Goal: Contribute content: Contribute content

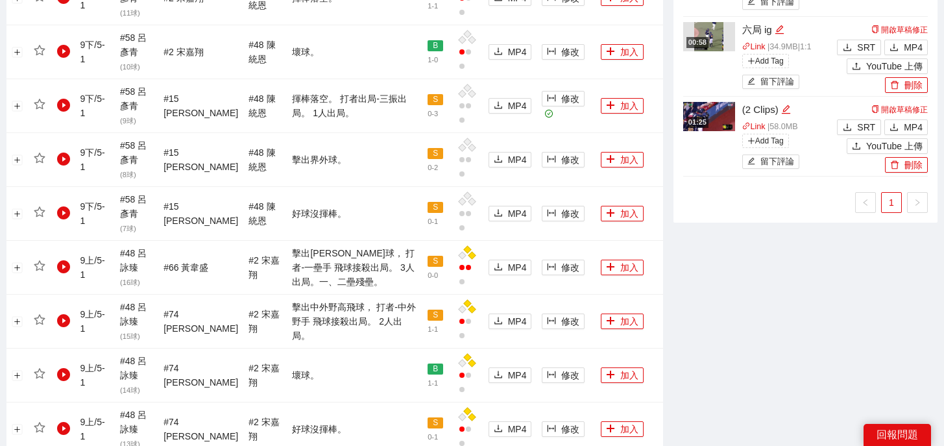
scroll to position [1492, 0]
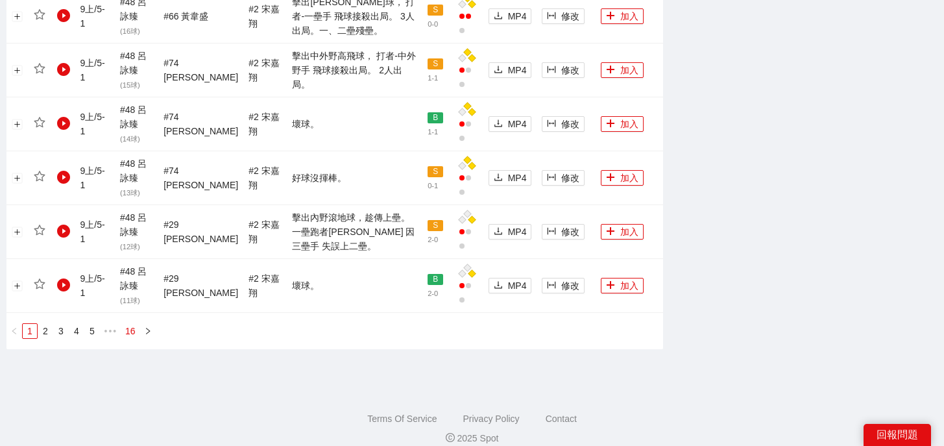
click at [134, 324] on link "16" at bounding box center [130, 331] width 18 height 14
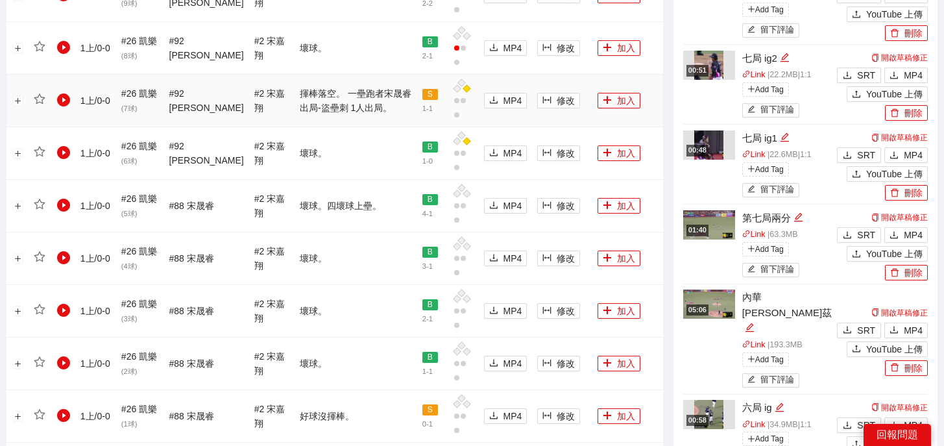
scroll to position [986, 0]
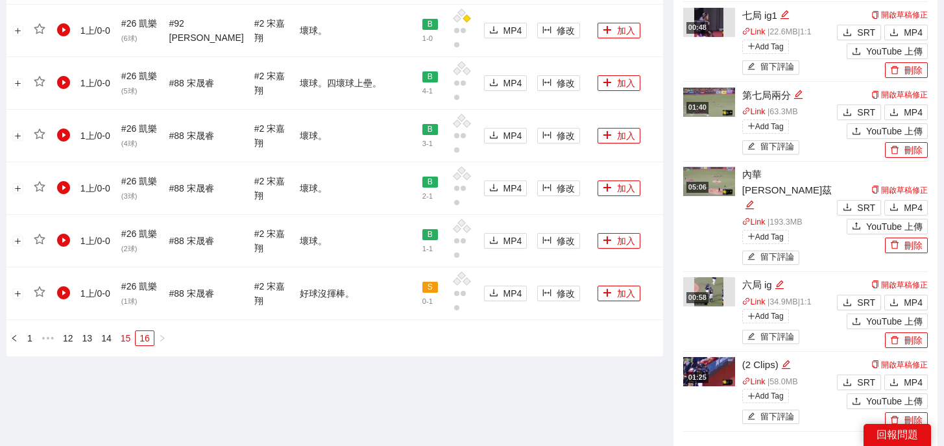
click at [129, 330] on li "15" at bounding box center [125, 338] width 19 height 16
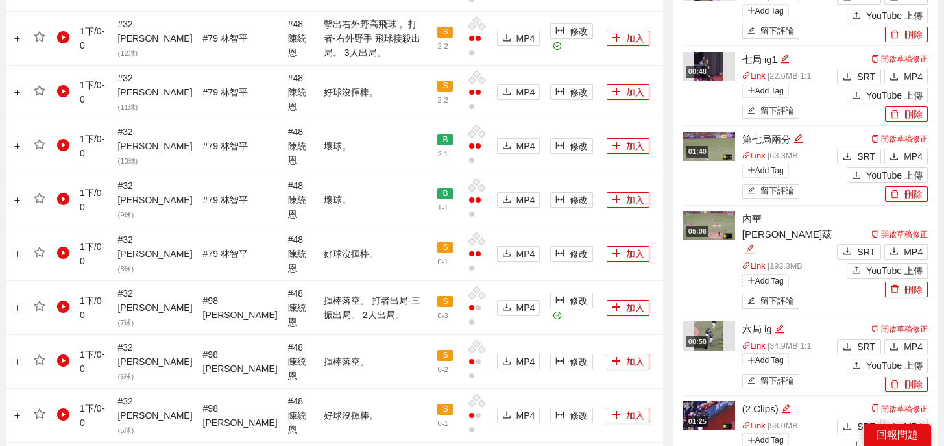
scroll to position [939, 0]
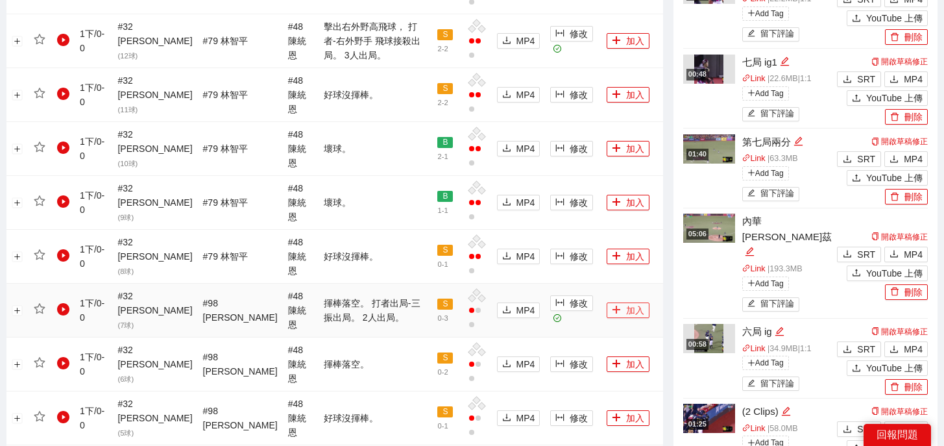
click at [607, 302] on button "加入" at bounding box center [628, 310] width 43 height 16
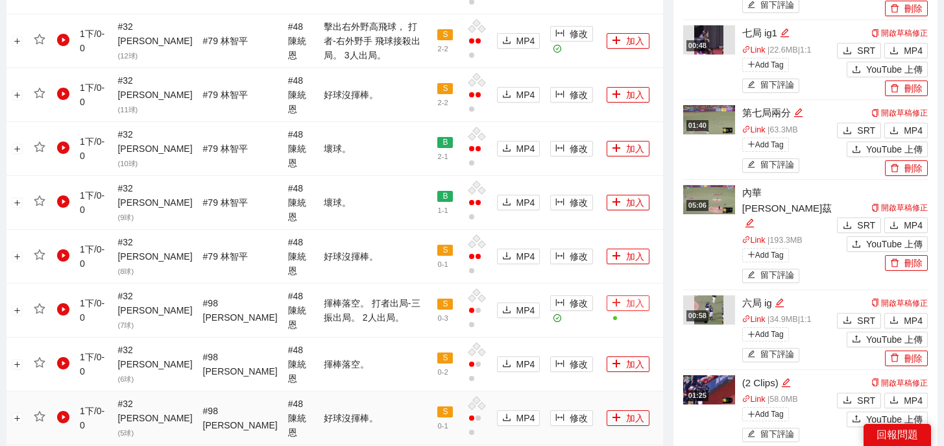
scroll to position [1237, 0]
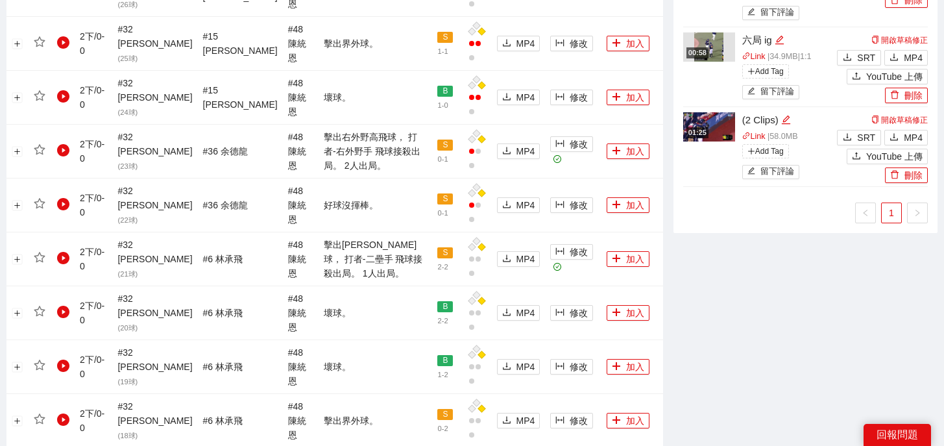
scroll to position [1236, 0]
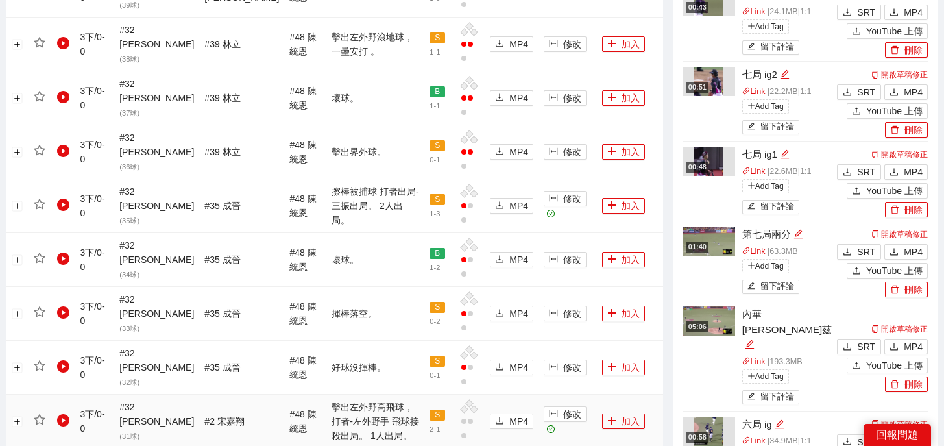
scroll to position [809, 0]
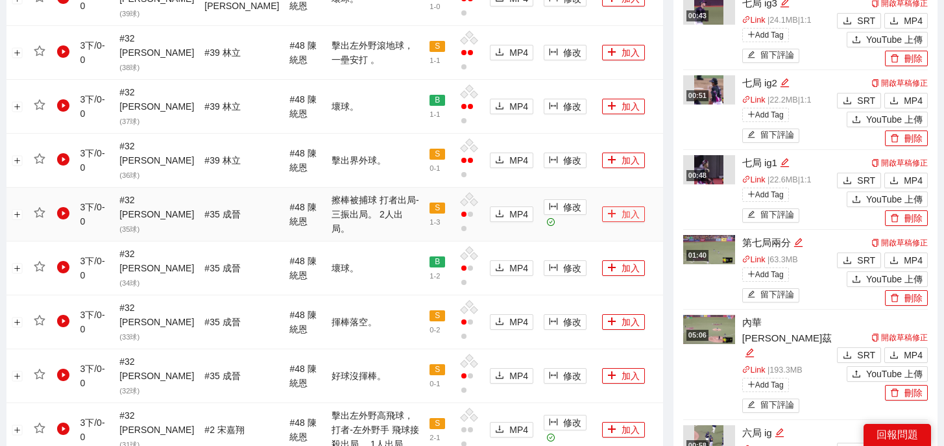
click at [622, 206] on button "加入" at bounding box center [623, 214] width 43 height 16
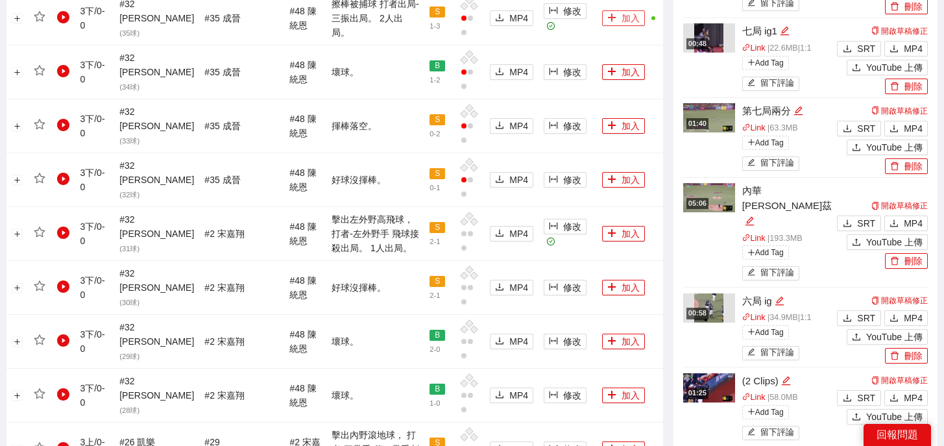
scroll to position [1222, 0]
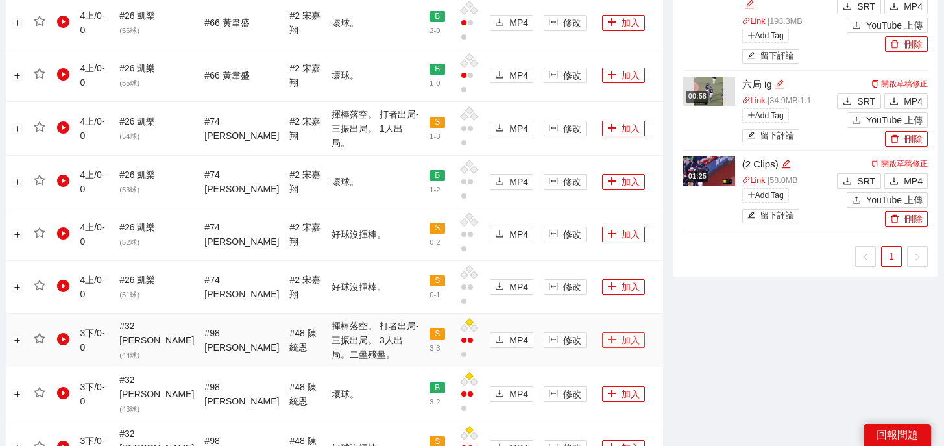
click at [622, 332] on button "加入" at bounding box center [623, 340] width 43 height 16
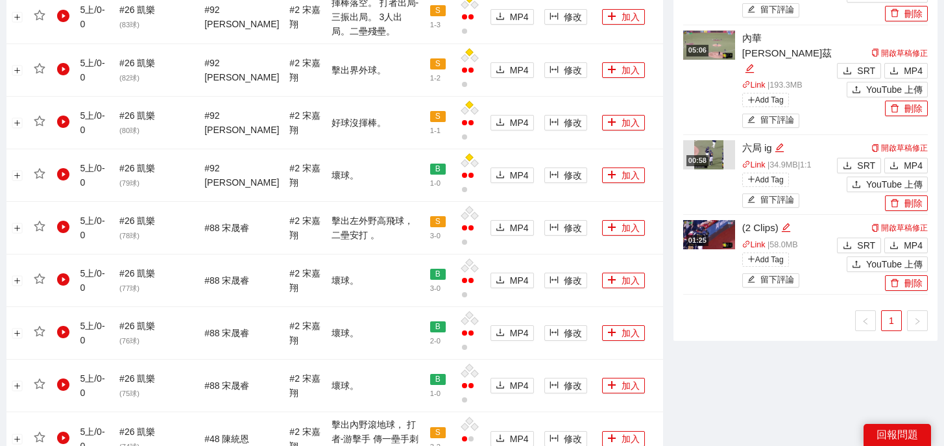
scroll to position [1208, 0]
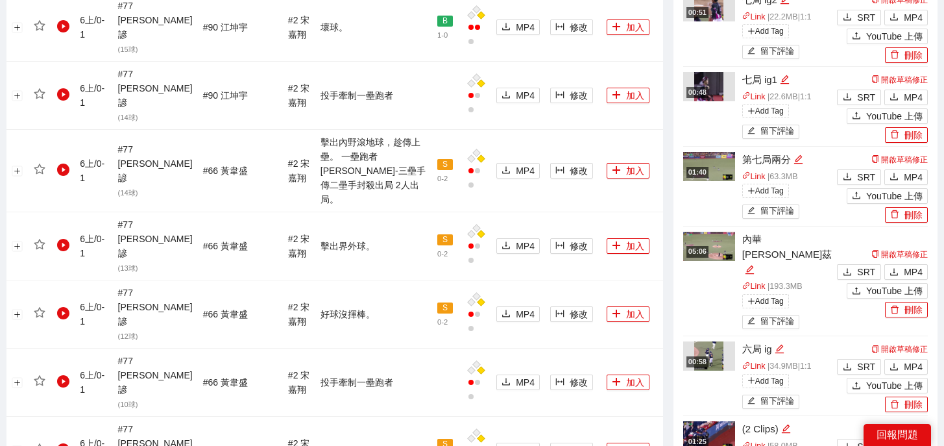
scroll to position [1492, 0]
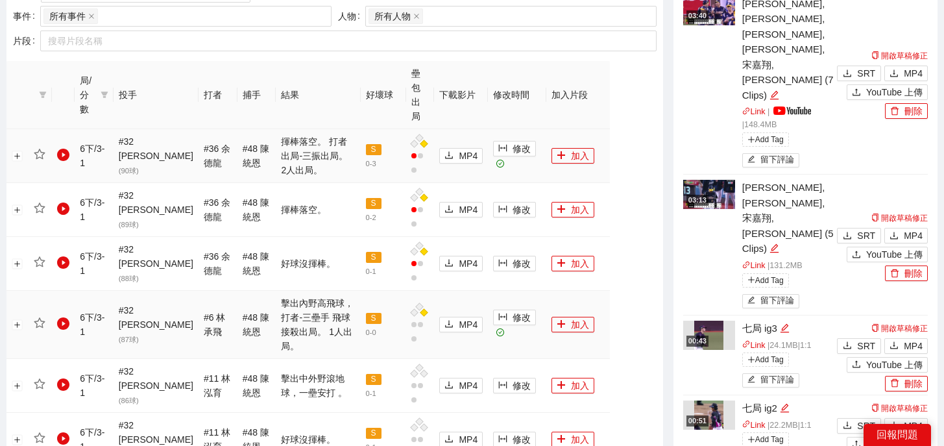
scroll to position [607, 0]
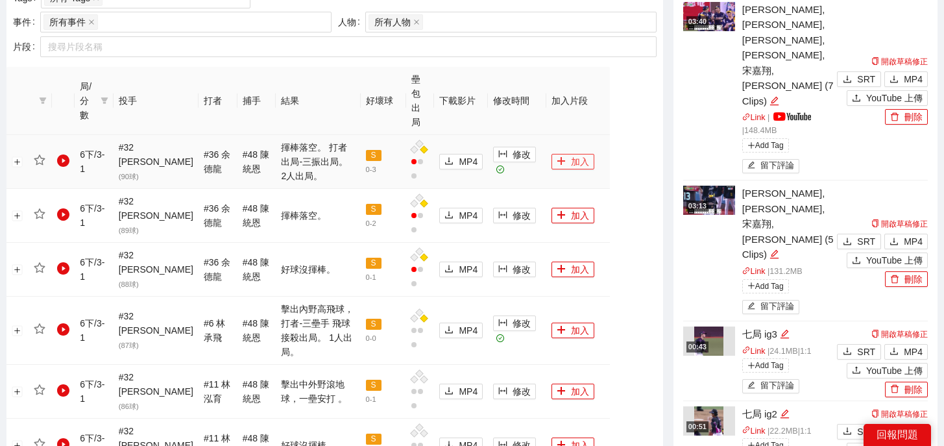
click at [571, 154] on button "加入" at bounding box center [573, 162] width 43 height 16
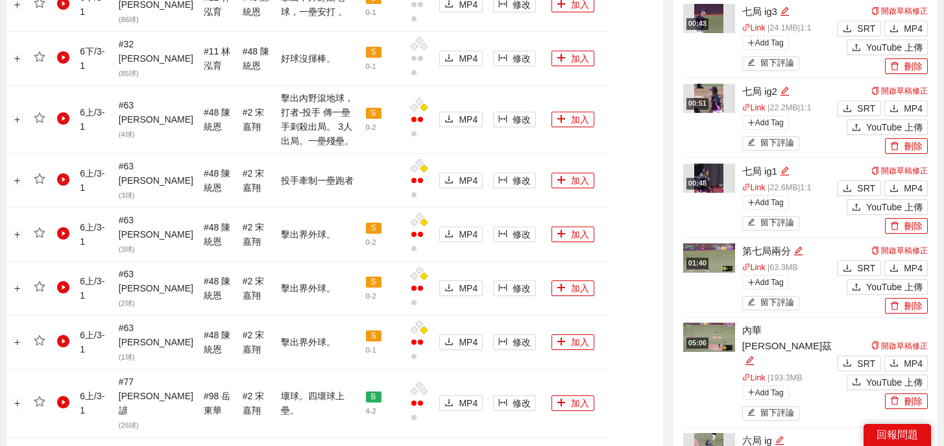
scroll to position [1542, 0]
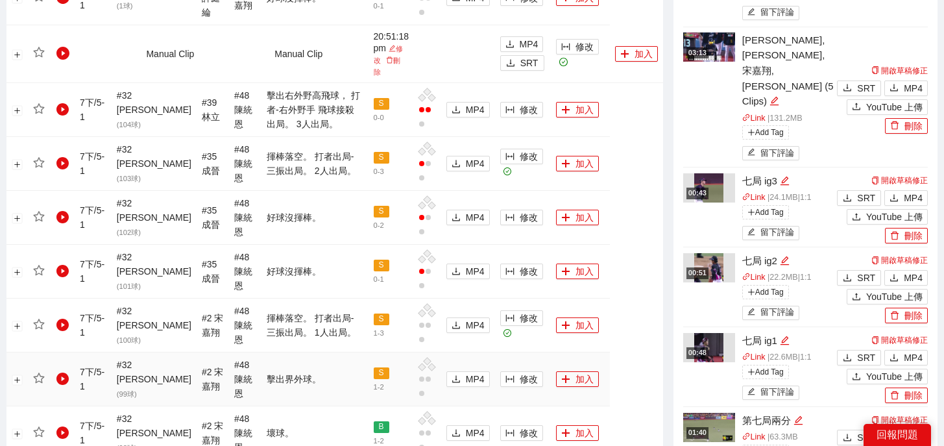
scroll to position [785, 0]
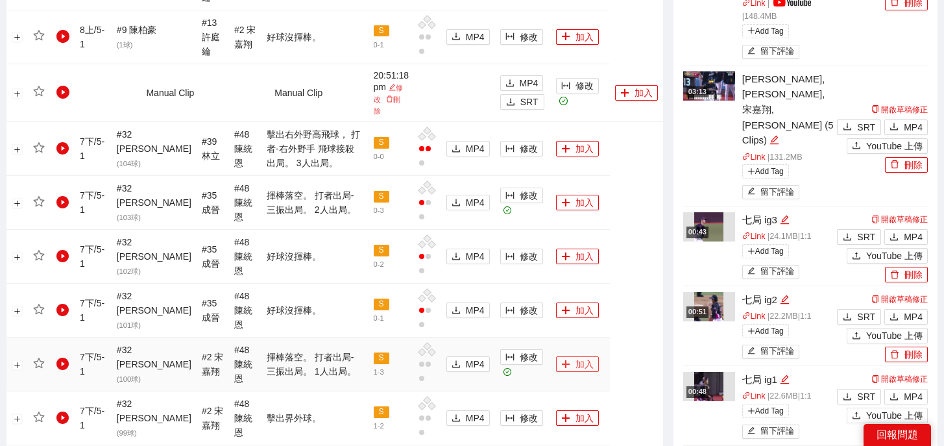
click at [564, 356] on button "加入" at bounding box center [577, 364] width 43 height 16
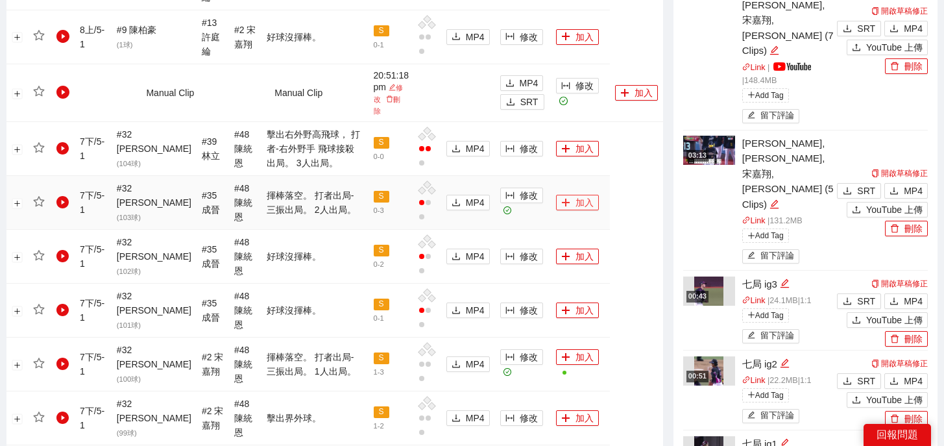
click at [571, 195] on button "加入" at bounding box center [577, 203] width 43 height 16
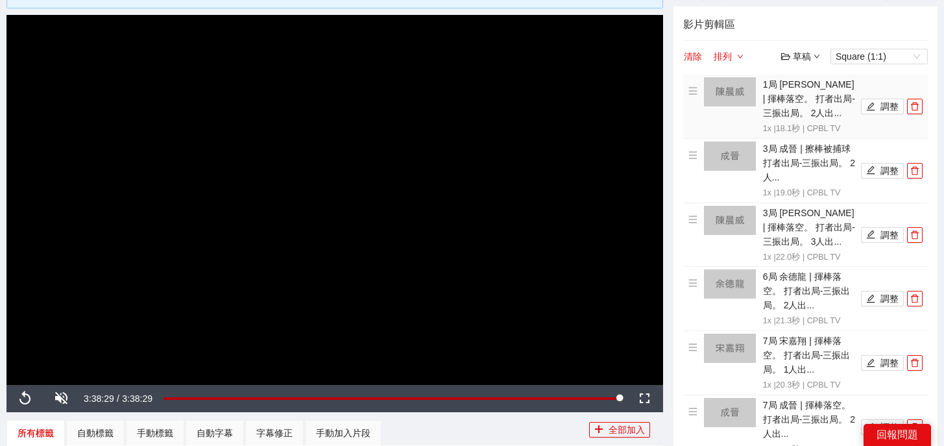
scroll to position [40, 0]
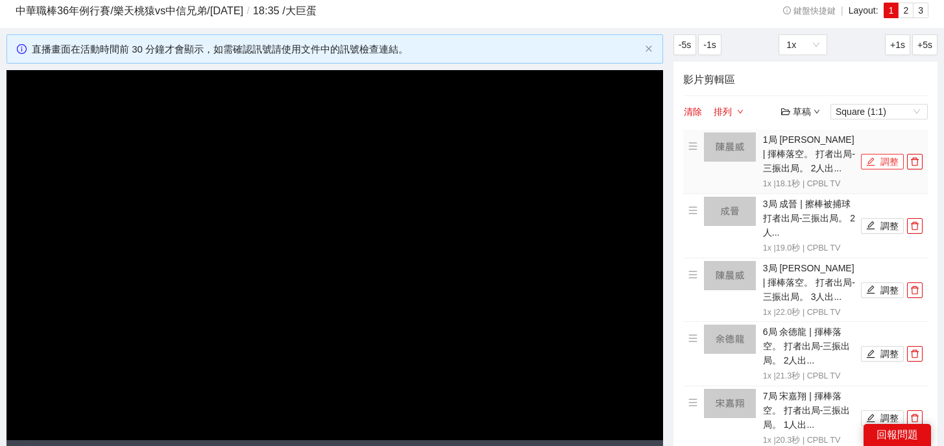
click at [873, 158] on icon "edit" at bounding box center [871, 161] width 8 height 8
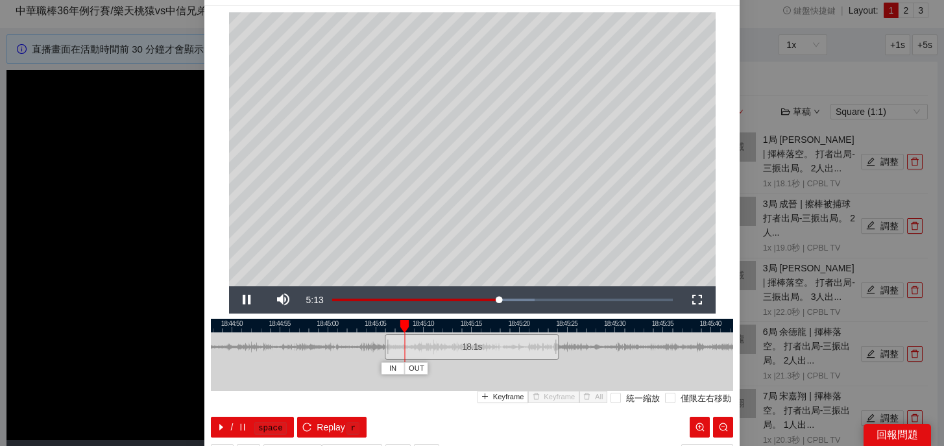
scroll to position [32, 0]
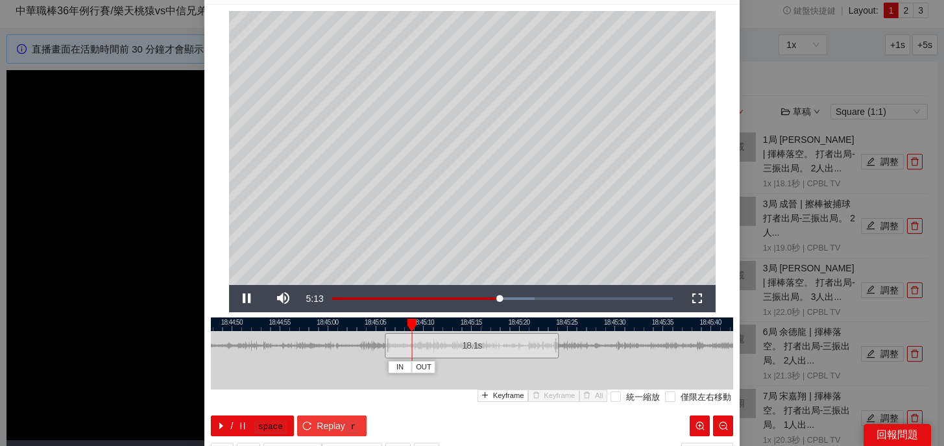
click at [326, 426] on span "Replay" at bounding box center [331, 426] width 29 height 14
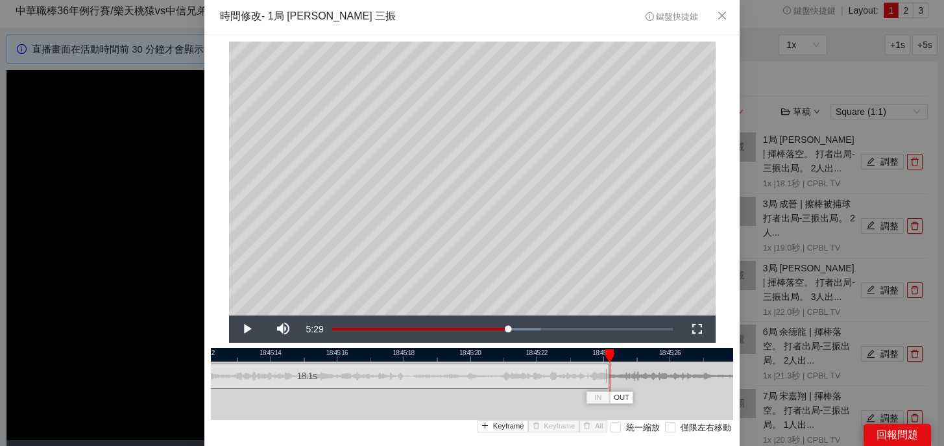
scroll to position [90, 0]
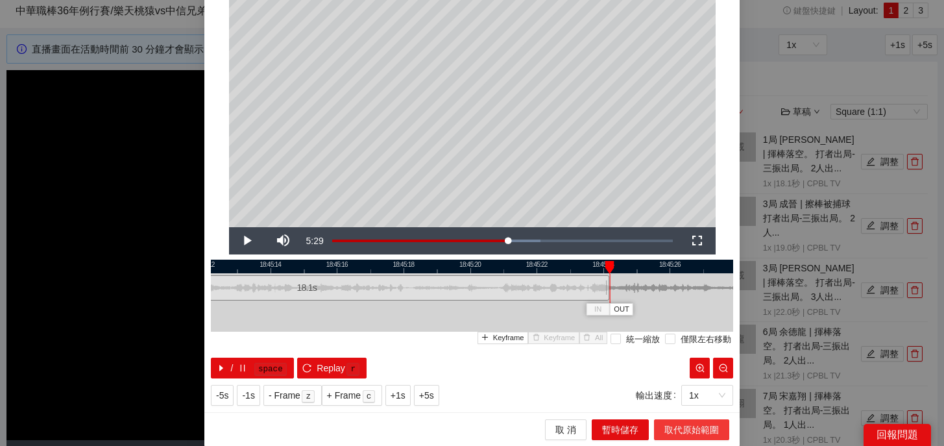
click at [687, 423] on span "取代原始範圍" at bounding box center [691, 429] width 55 height 14
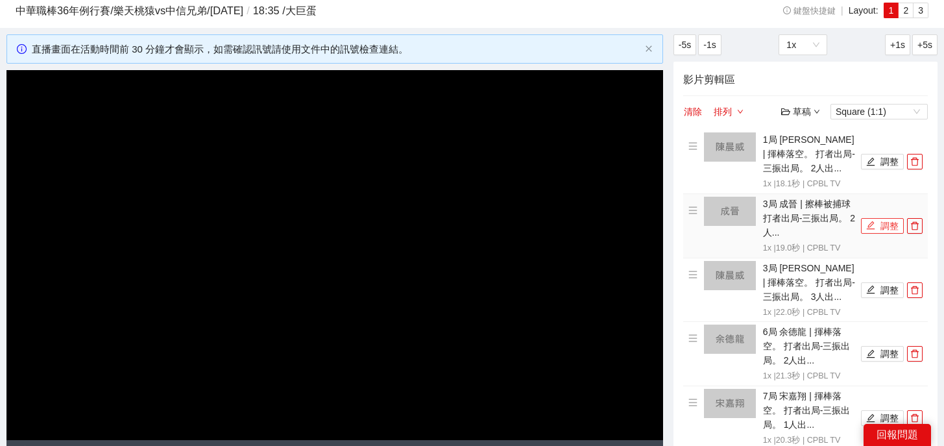
click at [877, 222] on button "調整" at bounding box center [882, 226] width 43 height 16
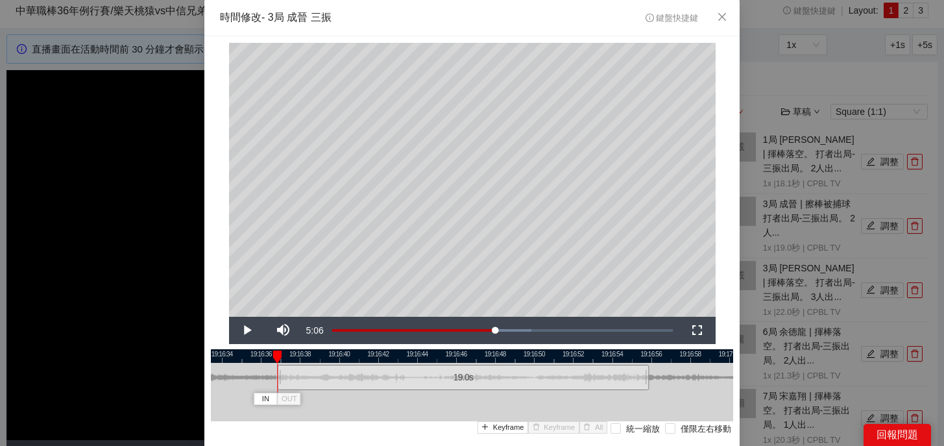
click at [418, 385] on div "19.0 s" at bounding box center [463, 377] width 372 height 25
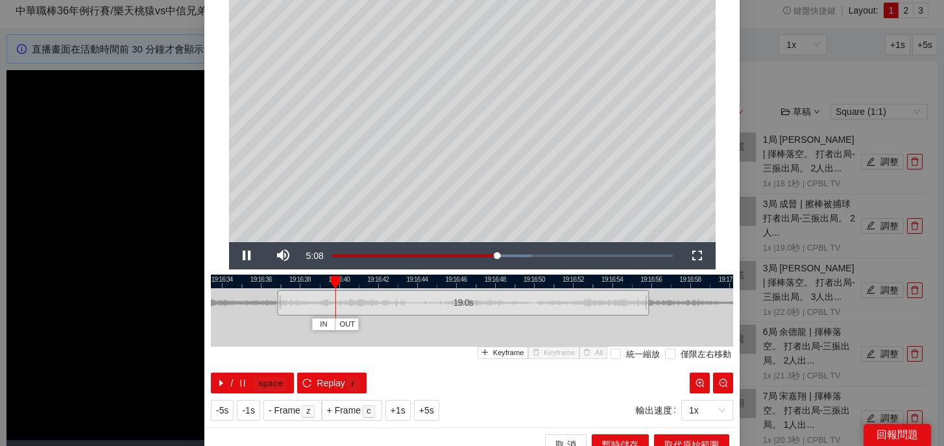
scroll to position [82, 0]
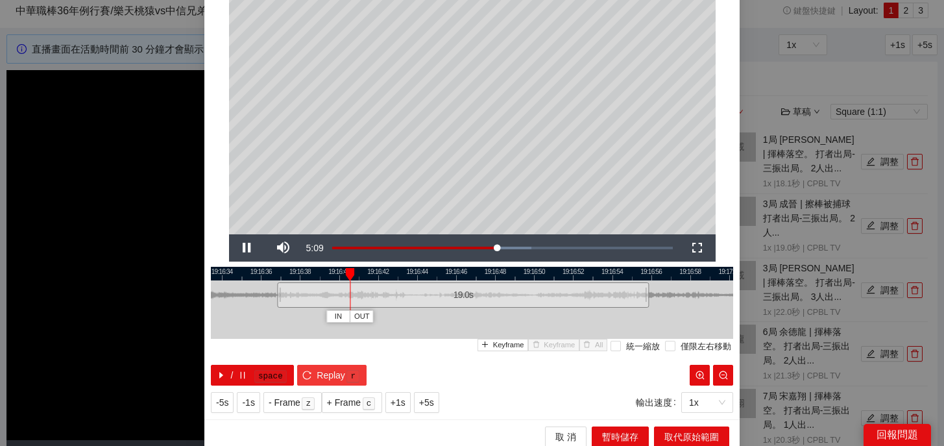
click at [335, 380] on span "Replay" at bounding box center [331, 375] width 29 height 14
click at [372, 296] on div "19.0 s" at bounding box center [461, 294] width 372 height 25
click at [330, 374] on span "Replay" at bounding box center [331, 375] width 29 height 14
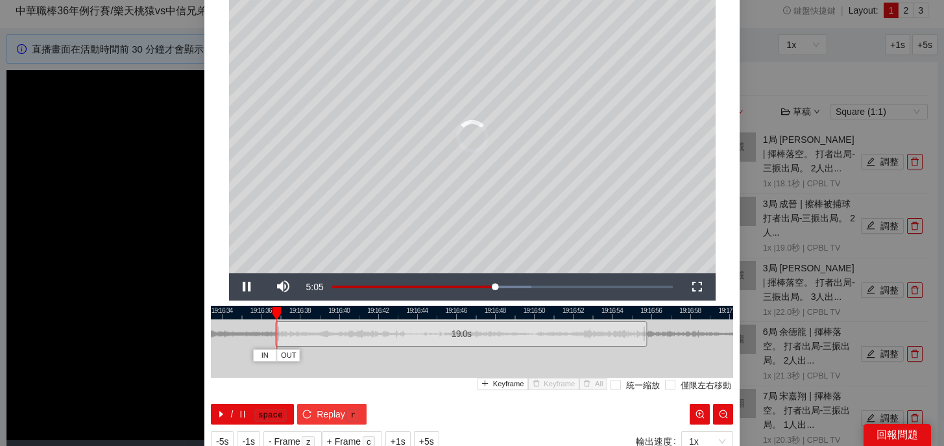
scroll to position [43, 0]
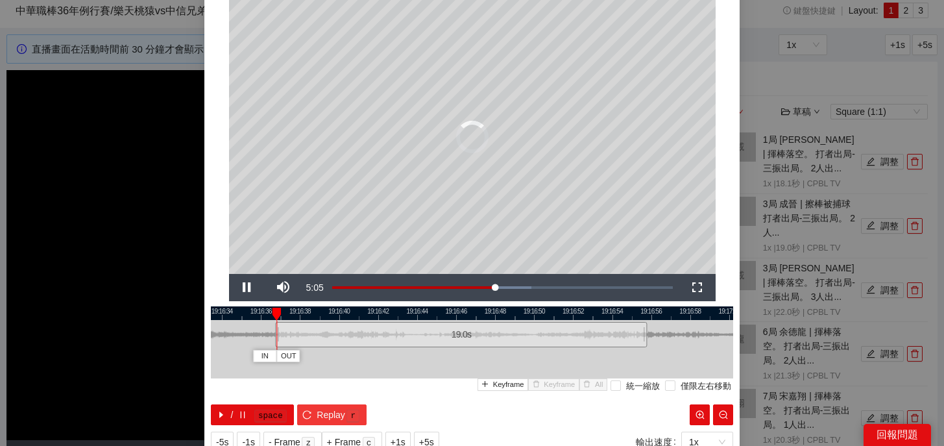
click at [334, 408] on span "Replay" at bounding box center [331, 415] width 29 height 14
click at [321, 415] on span "Replay" at bounding box center [331, 415] width 29 height 14
click at [229, 413] on button "/ space" at bounding box center [252, 414] width 83 height 21
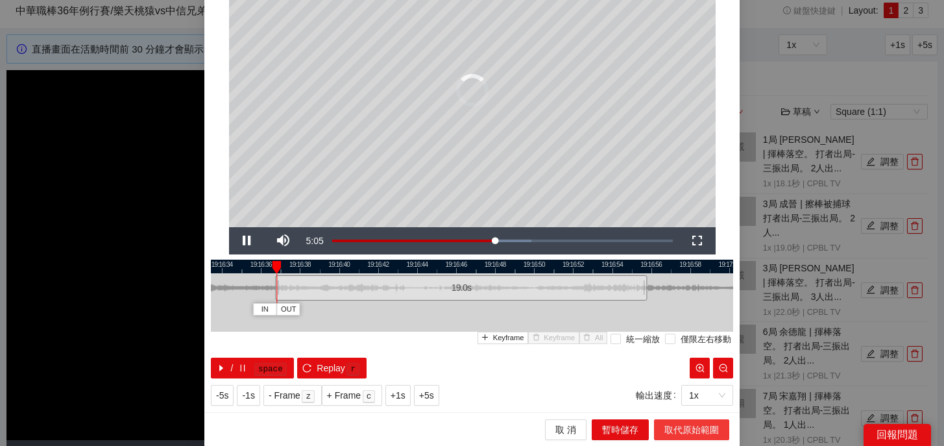
click at [696, 430] on span "取代原始範圍" at bounding box center [691, 429] width 55 height 14
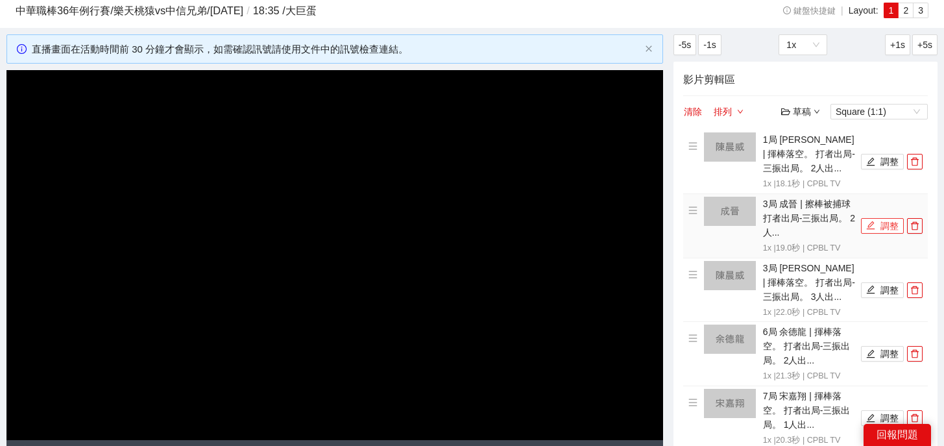
click at [872, 229] on icon "edit" at bounding box center [871, 225] width 8 height 8
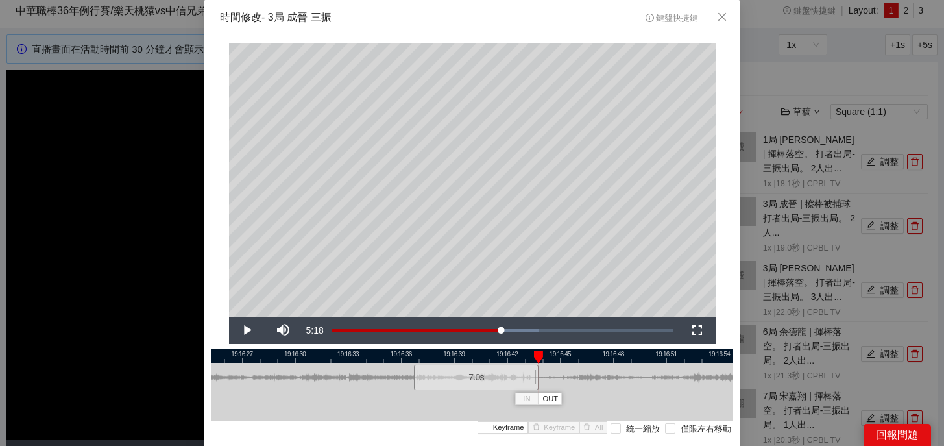
drag, startPoint x: 602, startPoint y: 384, endPoint x: 215, endPoint y: 374, distance: 386.9
click at [215, 374] on div "7.0 s" at bounding box center [472, 377] width 522 height 29
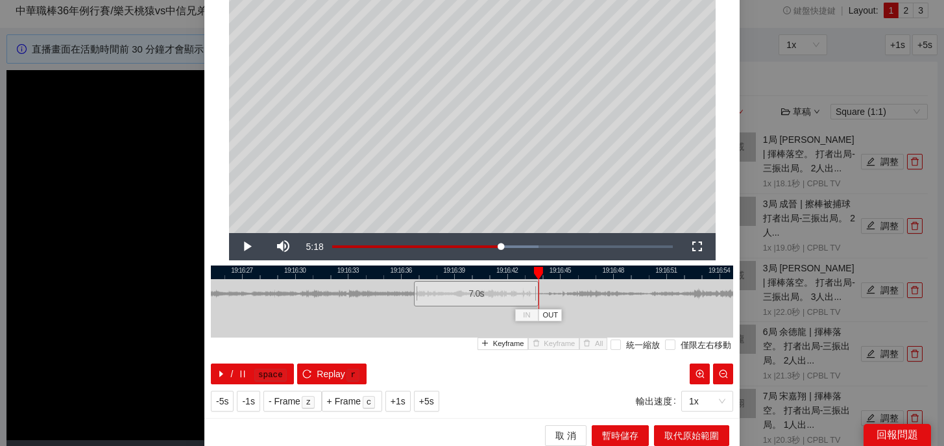
scroll to position [90, 0]
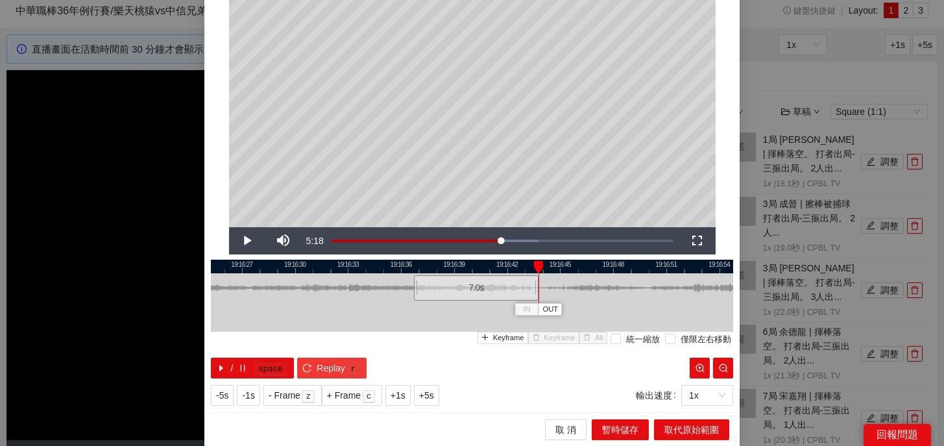
click at [335, 363] on span "Replay" at bounding box center [331, 368] width 29 height 14
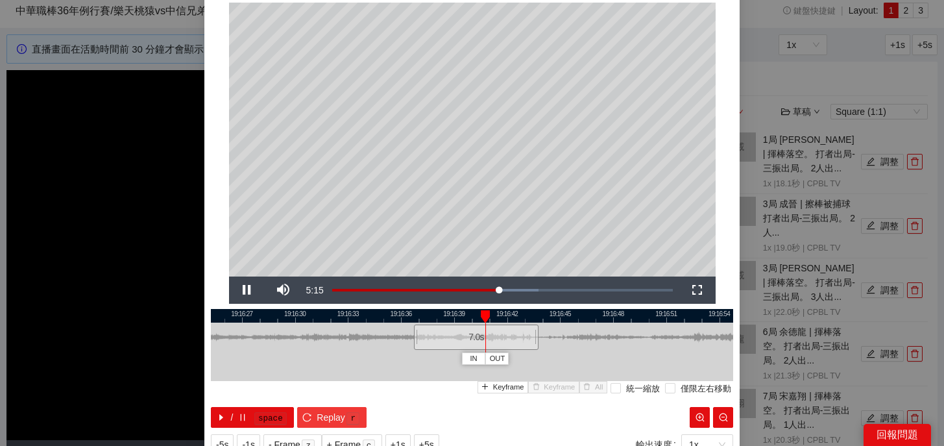
scroll to position [84, 0]
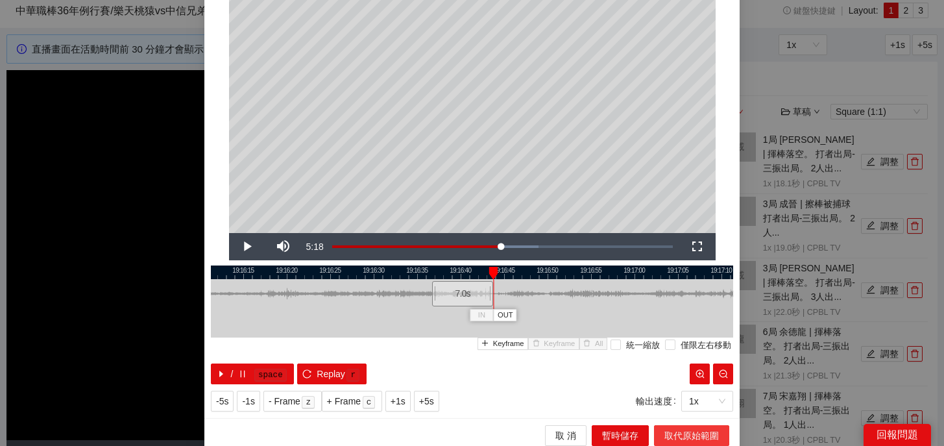
click at [673, 430] on span "取代原始範圍" at bounding box center [691, 435] width 55 height 14
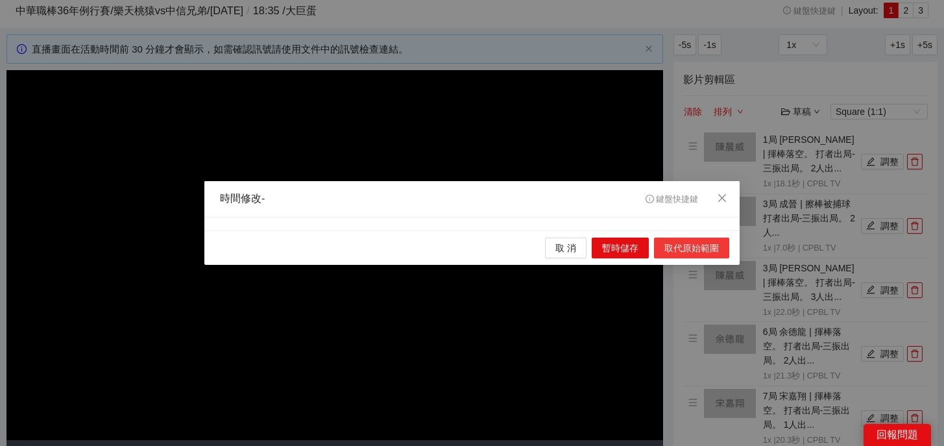
scroll to position [0, 0]
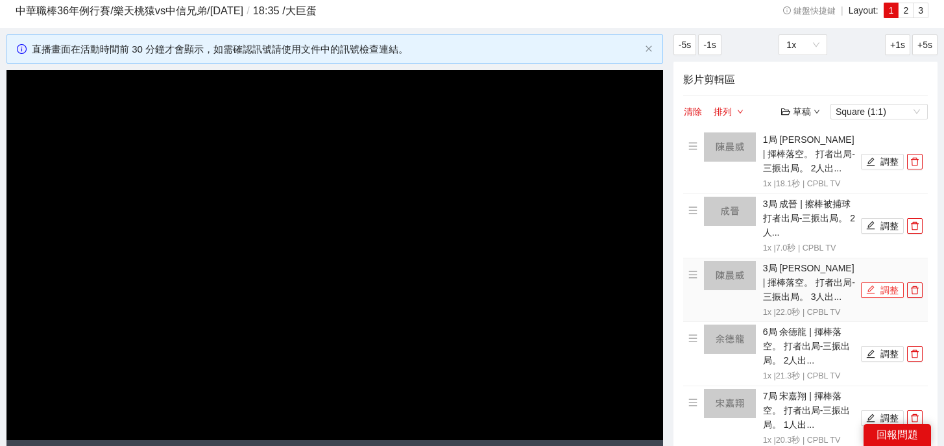
click at [873, 295] on span "edit" at bounding box center [870, 290] width 9 height 10
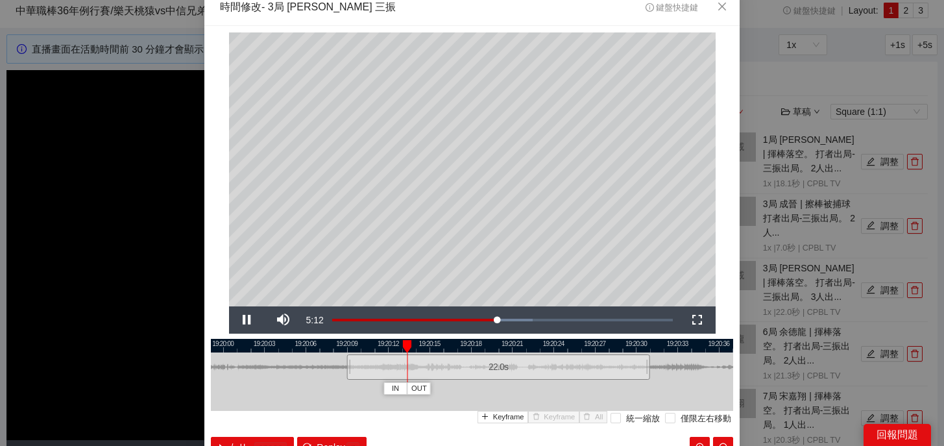
scroll to position [6, 0]
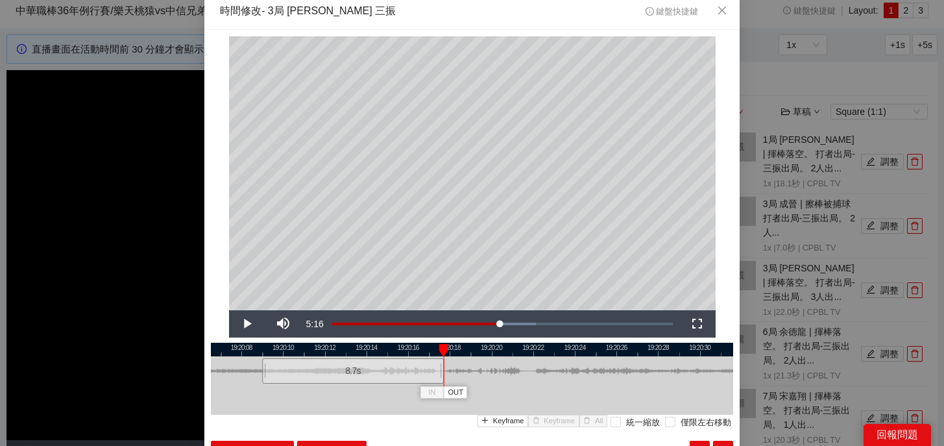
drag, startPoint x: 718, startPoint y: 374, endPoint x: 441, endPoint y: 376, distance: 276.4
click at [441, 376] on div at bounding box center [442, 370] width 8 height 29
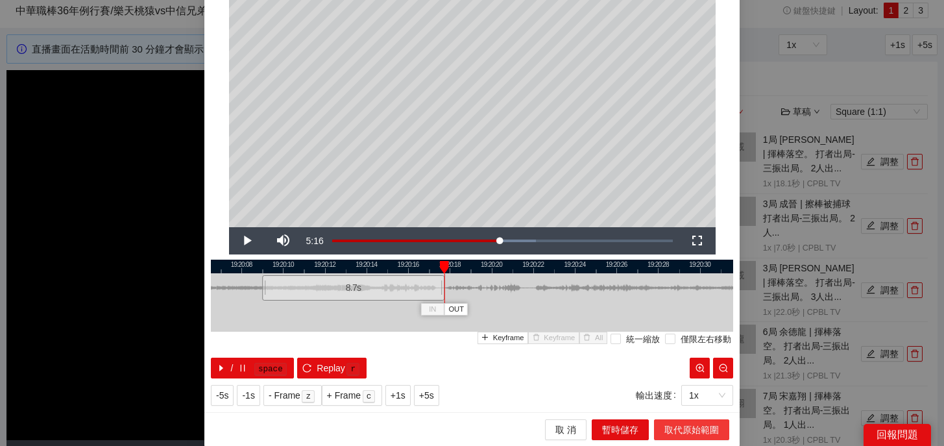
click at [699, 433] on span "取代原始範圍" at bounding box center [691, 429] width 55 height 14
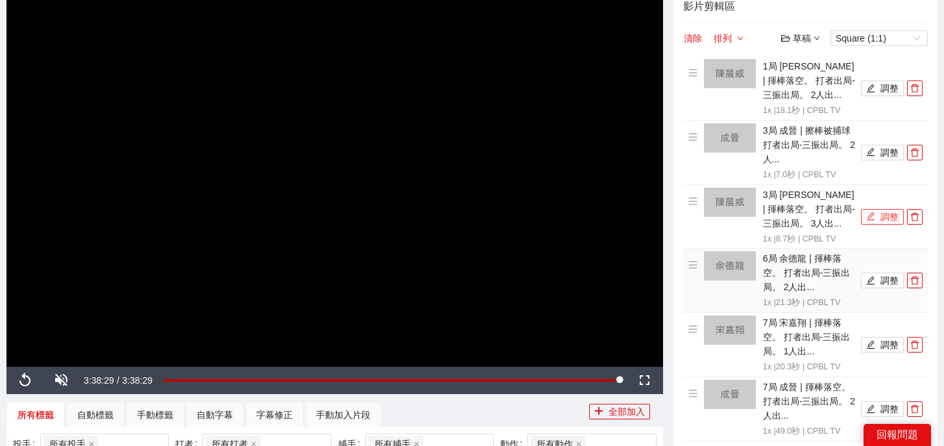
scroll to position [126, 0]
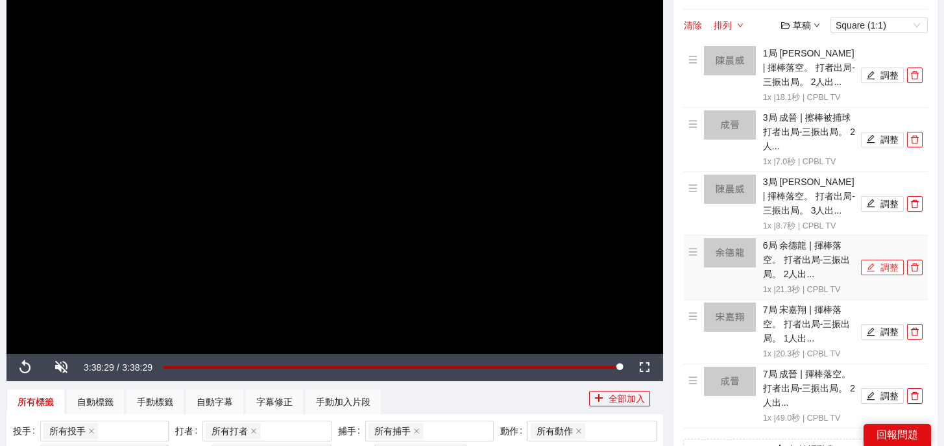
click at [877, 269] on button "調整" at bounding box center [882, 268] width 43 height 16
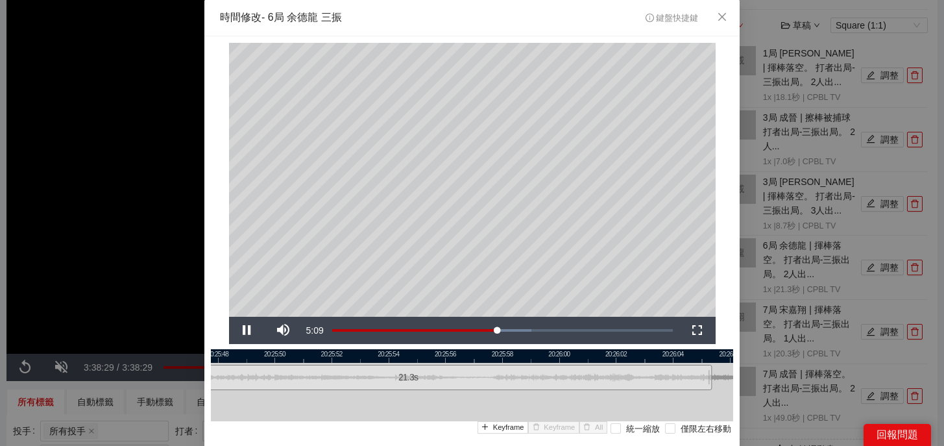
scroll to position [1, 0]
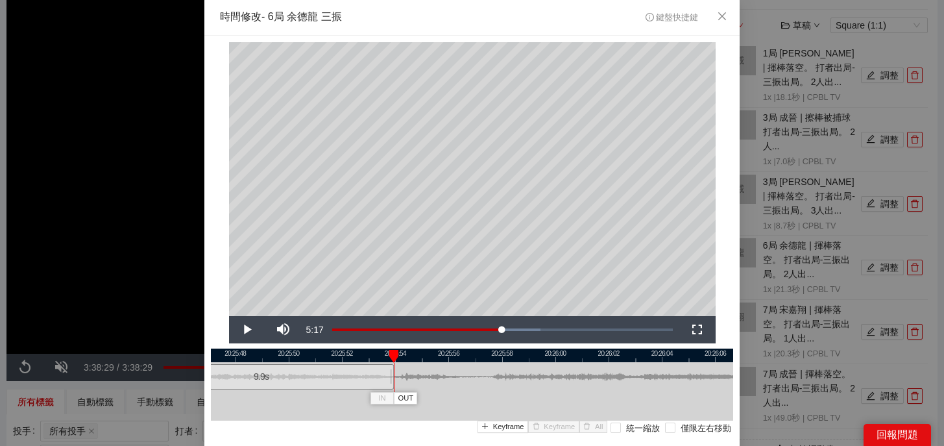
drag, startPoint x: 698, startPoint y: 382, endPoint x: 393, endPoint y: 383, distance: 305.0
click at [393, 383] on div at bounding box center [392, 376] width 8 height 29
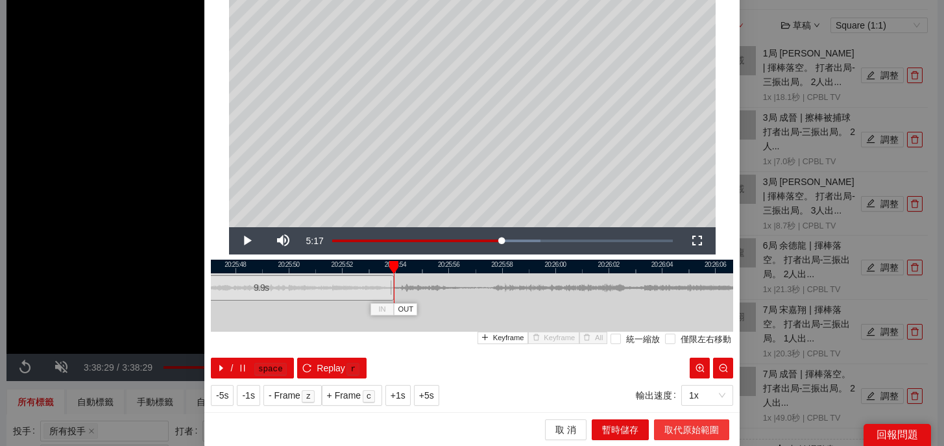
click at [688, 425] on span "取代原始範圍" at bounding box center [691, 429] width 55 height 14
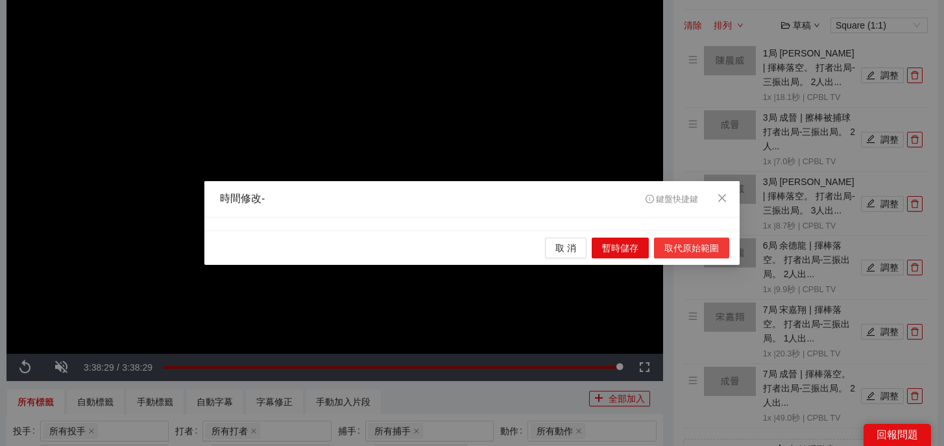
scroll to position [0, 0]
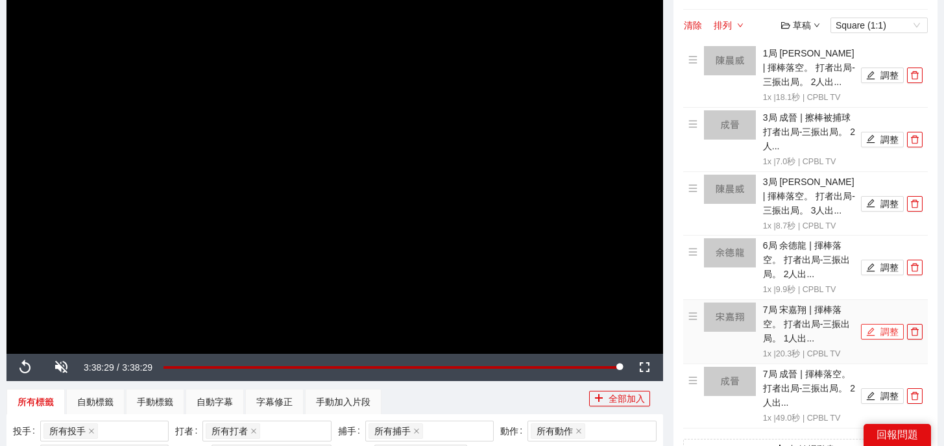
click at [888, 338] on button "調整" at bounding box center [882, 332] width 43 height 16
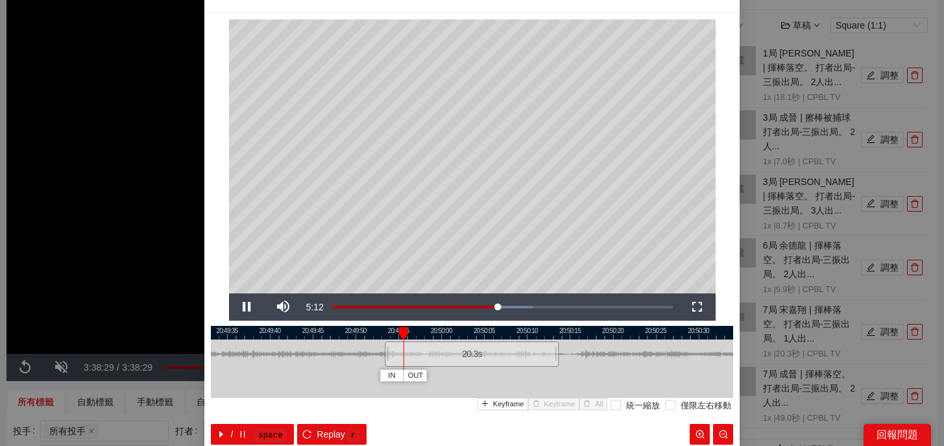
scroll to position [25, 0]
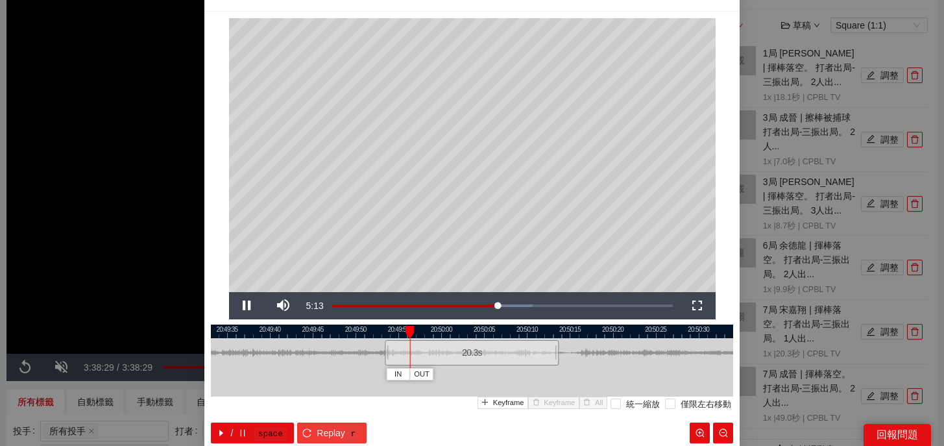
click at [323, 430] on span "Replay" at bounding box center [331, 433] width 29 height 14
click at [387, 361] on div at bounding box center [387, 352] width 8 height 29
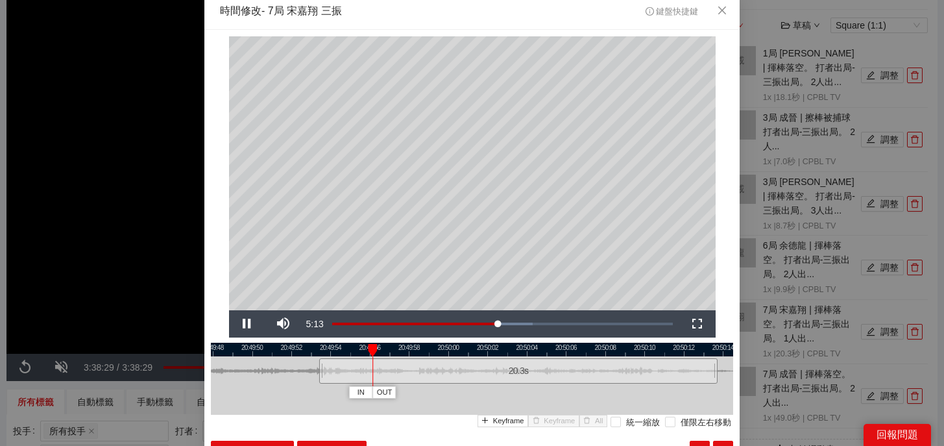
scroll to position [5, 0]
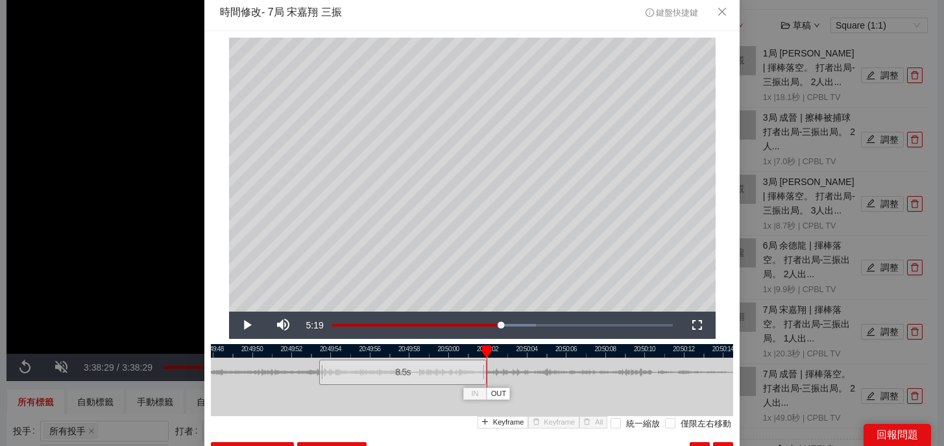
drag, startPoint x: 714, startPoint y: 374, endPoint x: 483, endPoint y: 384, distance: 231.2
click at [483, 384] on div at bounding box center [485, 372] width 8 height 29
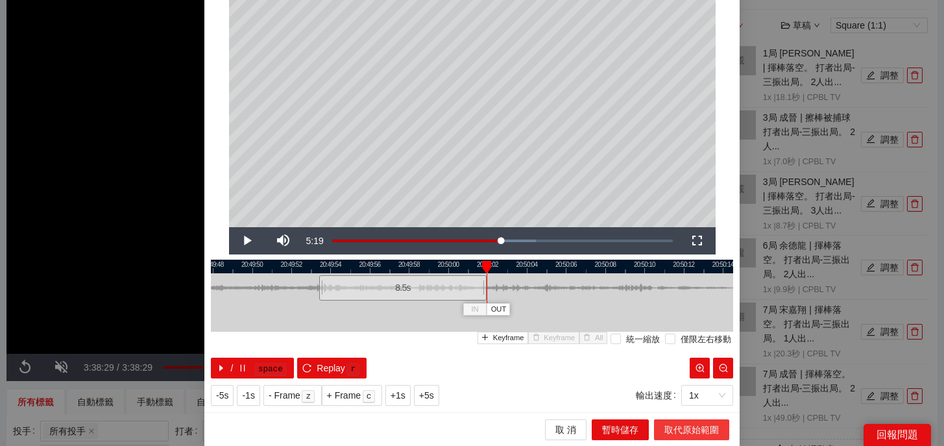
click at [679, 421] on button "取代原始範圍" at bounding box center [691, 429] width 75 height 21
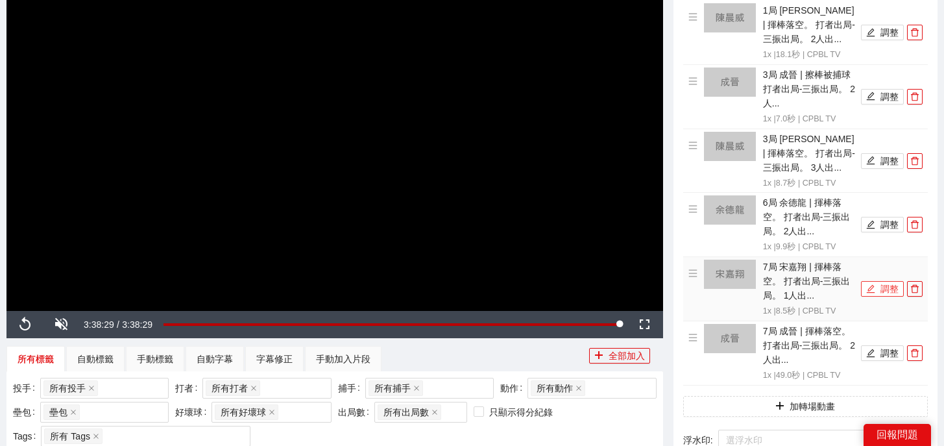
scroll to position [173, 0]
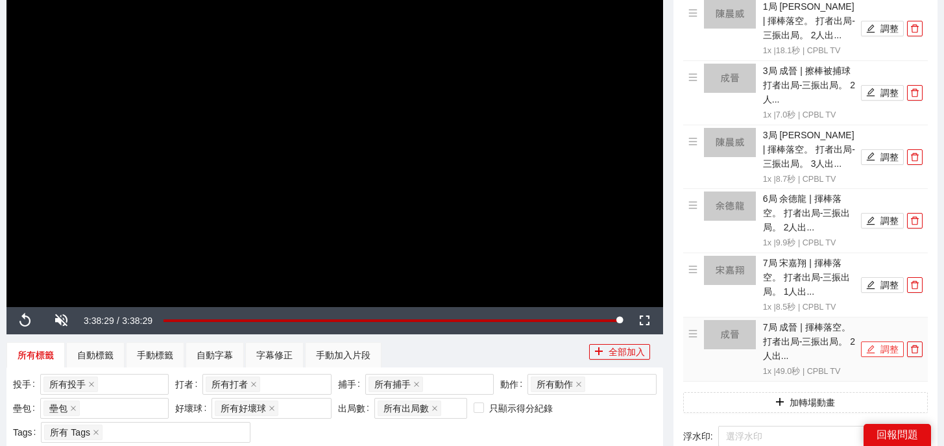
click at [881, 348] on button "調整" at bounding box center [882, 349] width 43 height 16
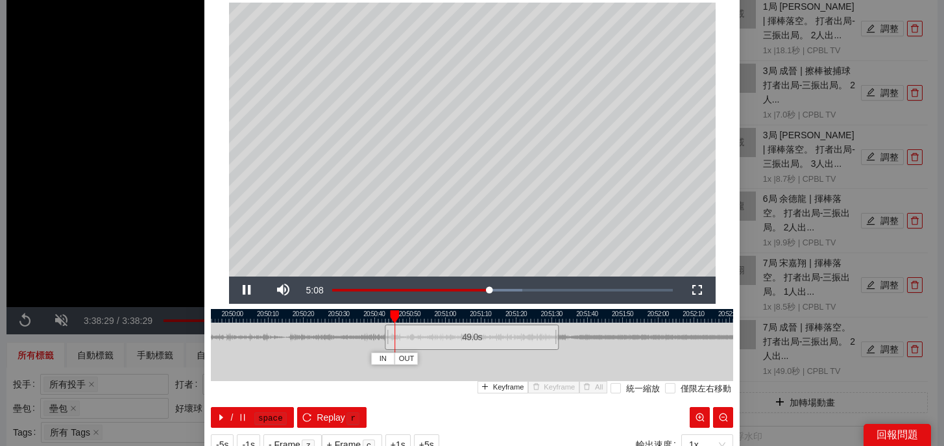
scroll to position [43, 0]
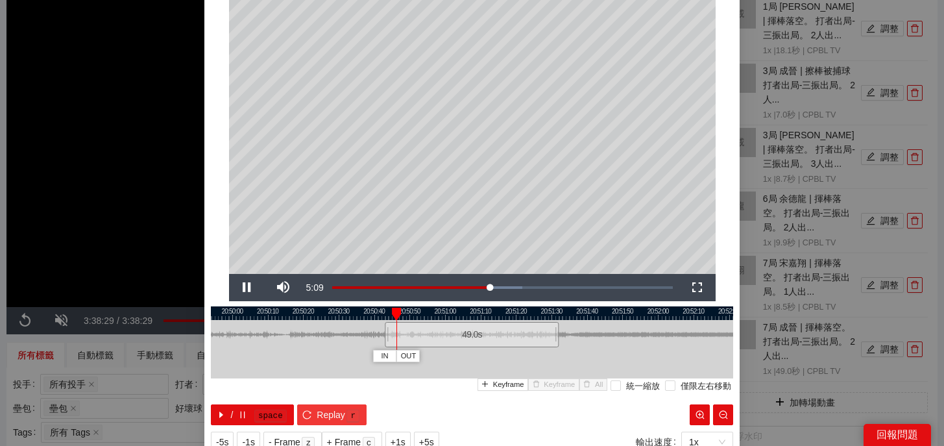
click at [323, 412] on span "Replay" at bounding box center [331, 415] width 29 height 14
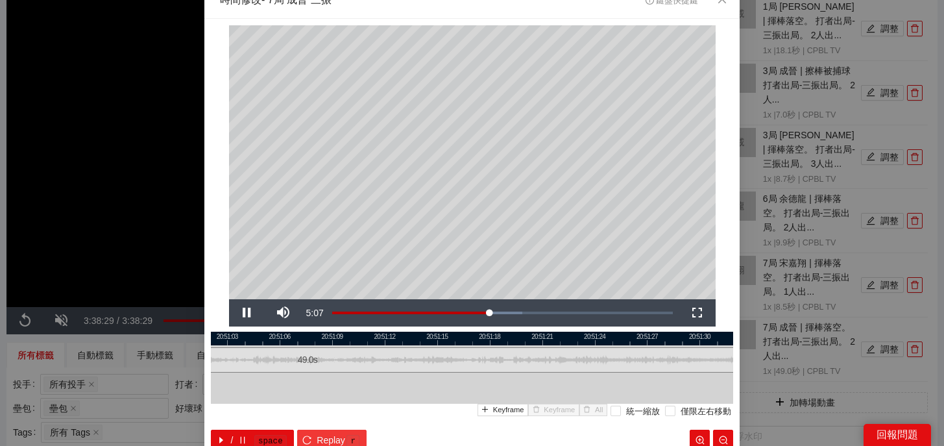
scroll to position [19, 0]
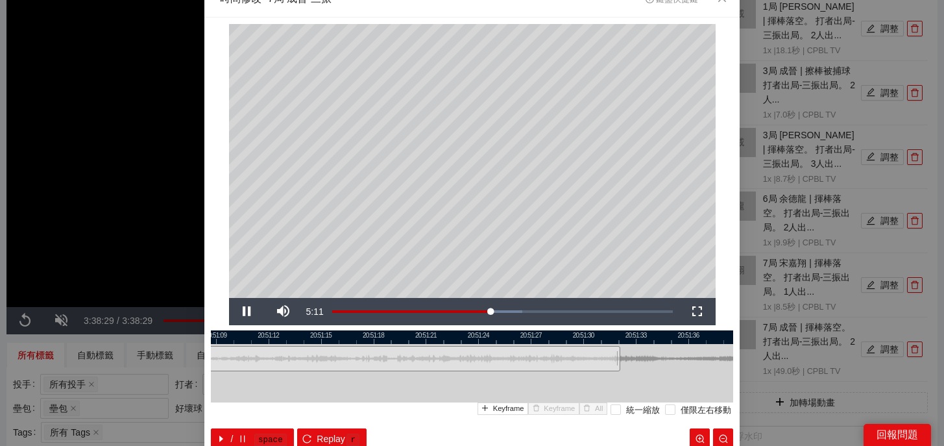
drag, startPoint x: 674, startPoint y: 338, endPoint x: 557, endPoint y: 343, distance: 116.3
click at [557, 343] on div "20:51:06 20:51:09 20:51:12 20:51:15 20:51:18 20:51:21 20:51:24 20:51:27 20:51:3…" at bounding box center [472, 389] width 522 height 119
drag, startPoint x: 479, startPoint y: 337, endPoint x: 534, endPoint y: 337, distance: 55.2
click at [534, 337] on div at bounding box center [527, 337] width 522 height 14
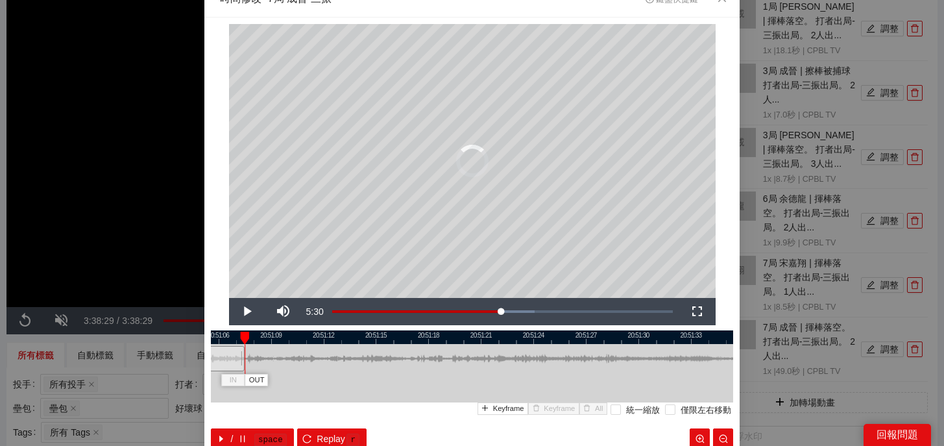
drag, startPoint x: 674, startPoint y: 368, endPoint x: 241, endPoint y: 374, distance: 432.9
click at [241, 374] on div "20:51:03 20:51:06 20:51:09 20:51:12 20:51:15 20:51:18 20:51:21 20:51:24 20:51:2…" at bounding box center [472, 389] width 522 height 119
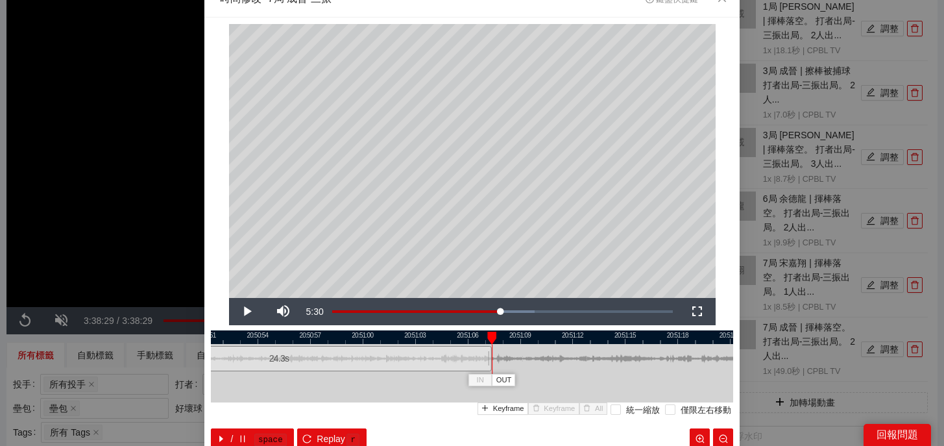
drag, startPoint x: 330, startPoint y: 335, endPoint x: 637, endPoint y: 343, distance: 307.7
click at [637, 343] on div at bounding box center [721, 337] width 522 height 14
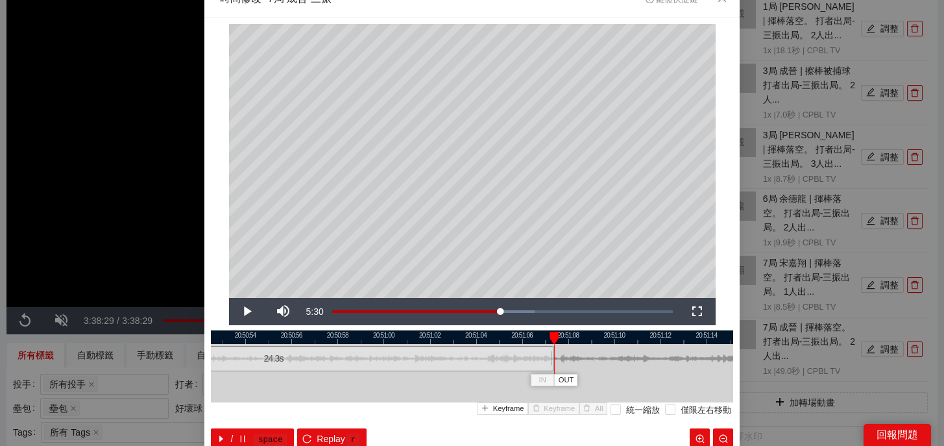
scroll to position [5, 0]
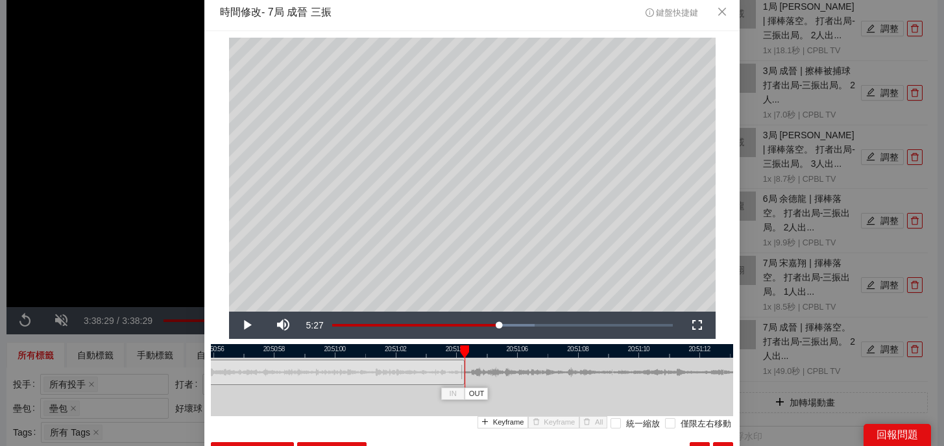
drag, startPoint x: 556, startPoint y: 373, endPoint x: 462, endPoint y: 380, distance: 94.3
click at [462, 380] on div at bounding box center [463, 372] width 8 height 29
click at [354, 440] on div "20:50:54 20:50:56 20:50:58 20:51:00 20:51:02 20:51:04 20:51:06 20:51:08 20:51:1…" at bounding box center [472, 403] width 522 height 119
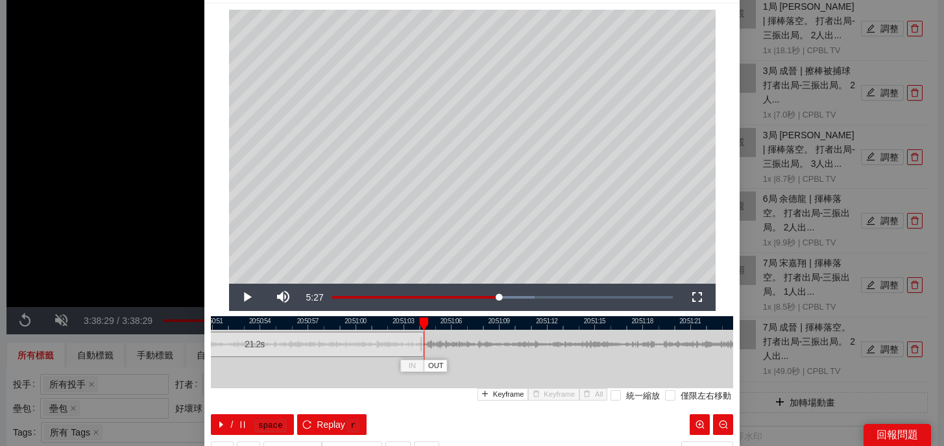
scroll to position [36, 0]
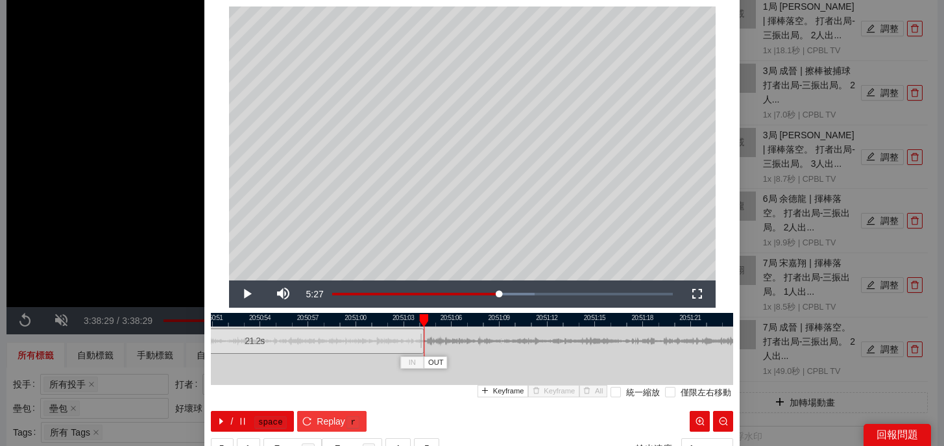
click at [347, 420] on kbd "r" at bounding box center [353, 422] width 13 height 13
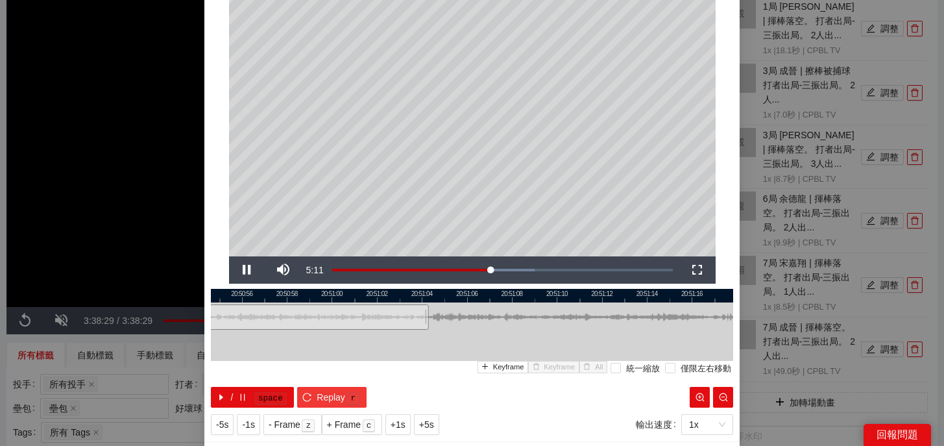
scroll to position [51, 0]
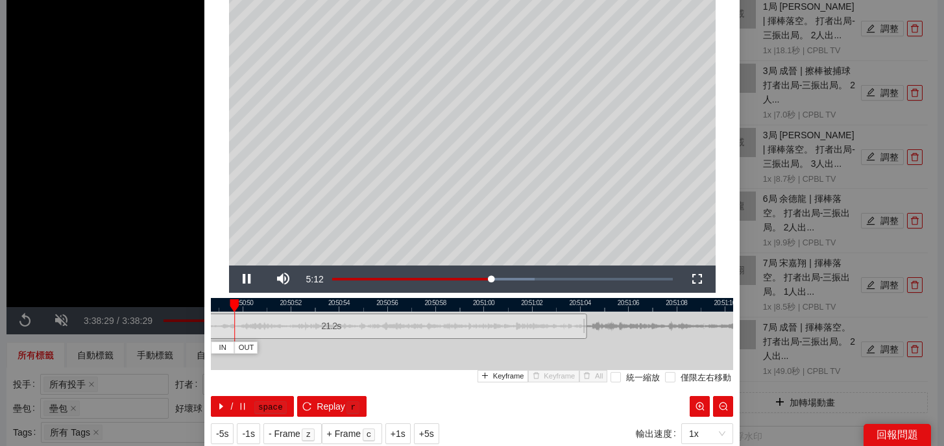
drag, startPoint x: 401, startPoint y: 304, endPoint x: 559, endPoint y: 304, distance: 158.3
click at [559, 304] on div at bounding box center [630, 305] width 522 height 14
drag, startPoint x: 260, startPoint y: 302, endPoint x: 422, endPoint y: 308, distance: 163.0
click at [422, 308] on div "IN OUT" at bounding box center [418, 305] width 9 height 13
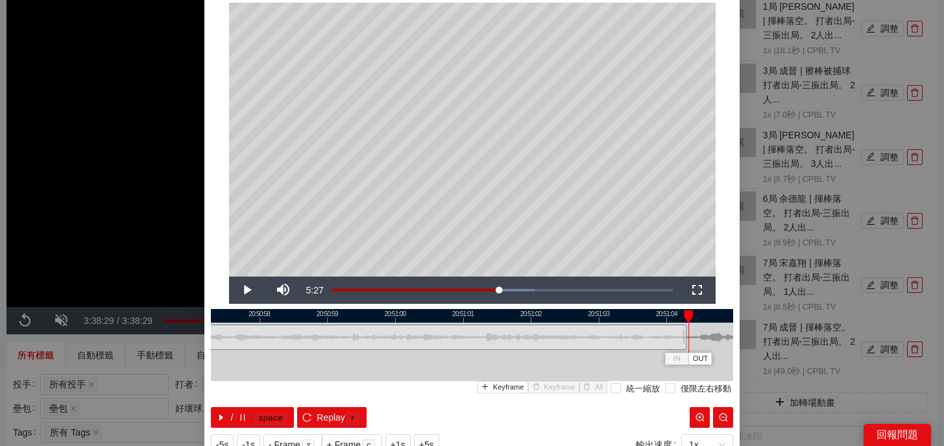
scroll to position [90, 0]
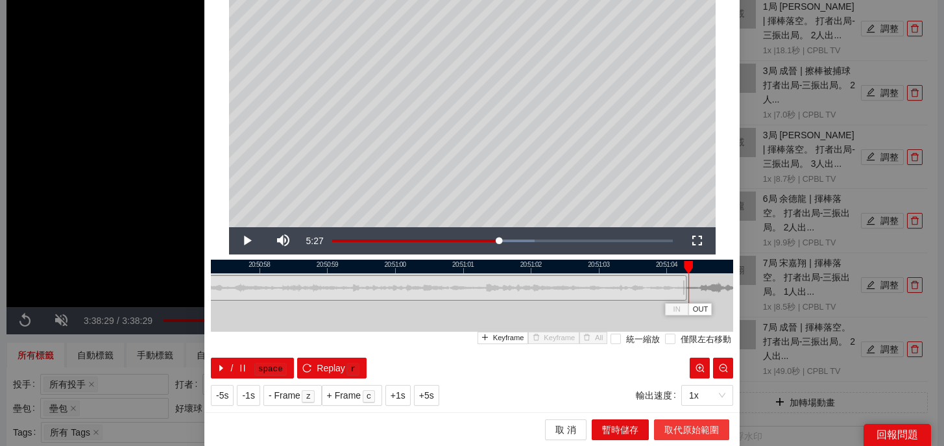
click at [687, 423] on span "取代原始範圍" at bounding box center [691, 429] width 55 height 14
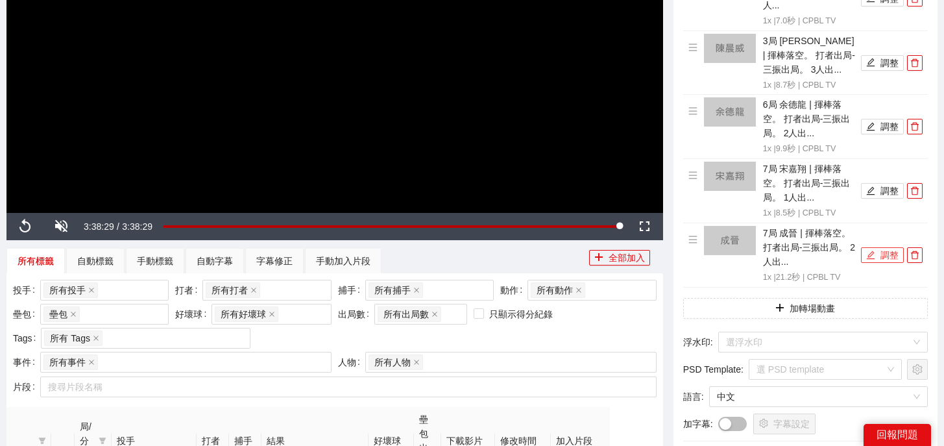
scroll to position [265, 0]
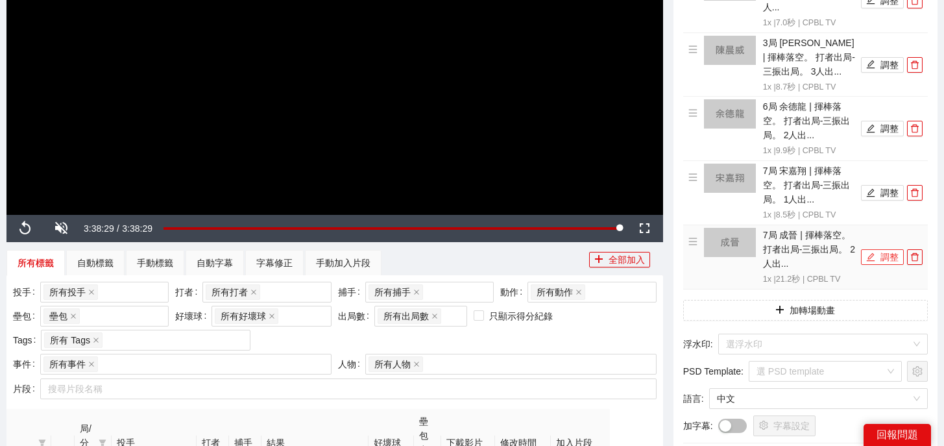
click at [875, 261] on icon "edit" at bounding box center [870, 256] width 9 height 9
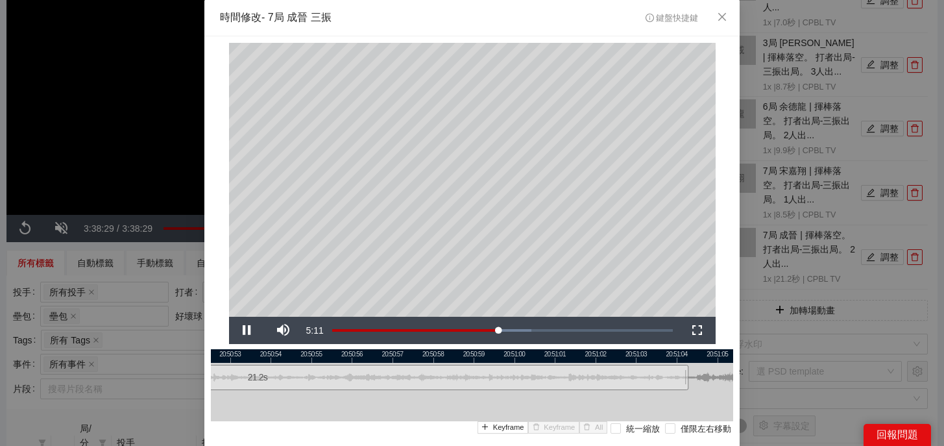
drag, startPoint x: 611, startPoint y: 355, endPoint x: 668, endPoint y: 355, distance: 56.5
click at [668, 355] on div at bounding box center [528, 356] width 522 height 14
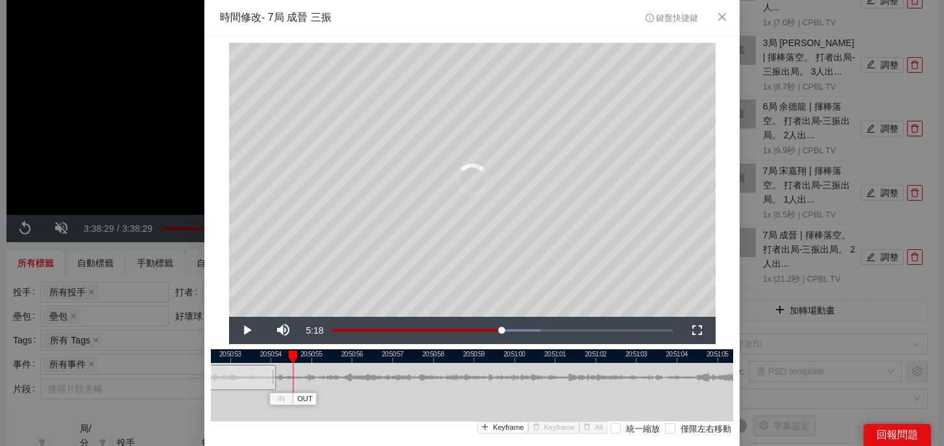
drag, startPoint x: 686, startPoint y: 382, endPoint x: 273, endPoint y: 374, distance: 413.4
click at [273, 374] on div at bounding box center [274, 377] width 8 height 29
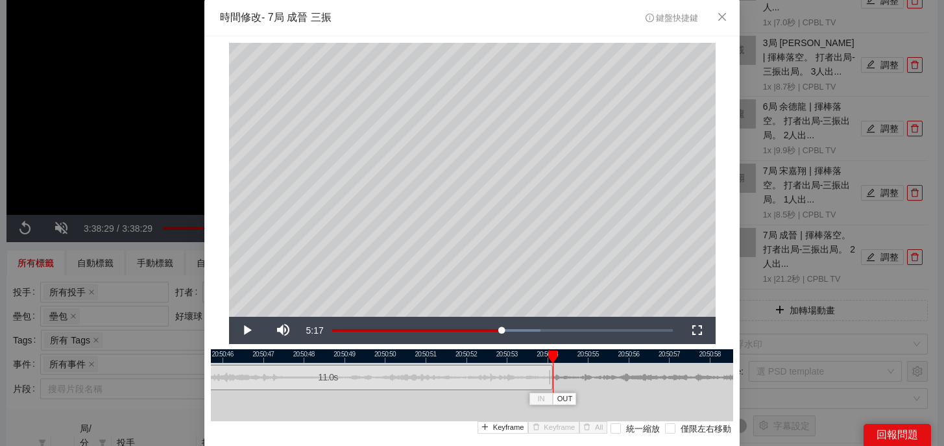
drag, startPoint x: 326, startPoint y: 356, endPoint x: 603, endPoint y: 361, distance: 276.5
click at [604, 361] on div at bounding box center [749, 356] width 522 height 14
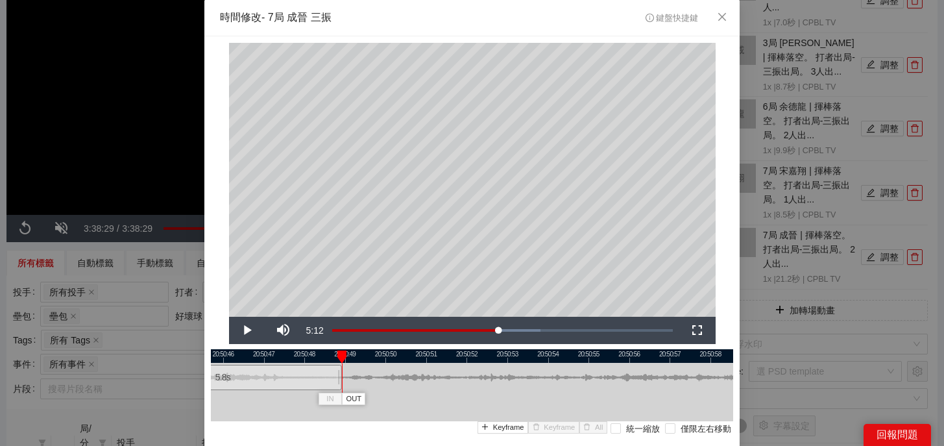
drag, startPoint x: 550, startPoint y: 381, endPoint x: 339, endPoint y: 387, distance: 211.6
click at [339, 387] on div at bounding box center [340, 377] width 8 height 29
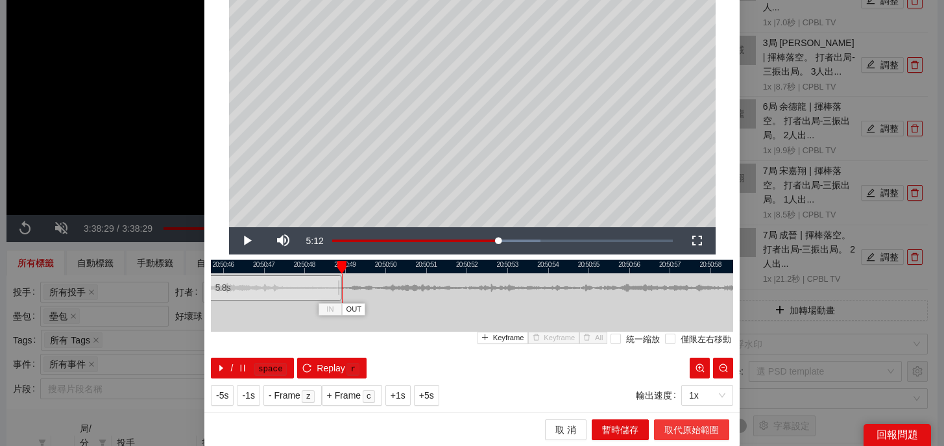
click at [694, 420] on button "取代原始範圍" at bounding box center [691, 429] width 75 height 21
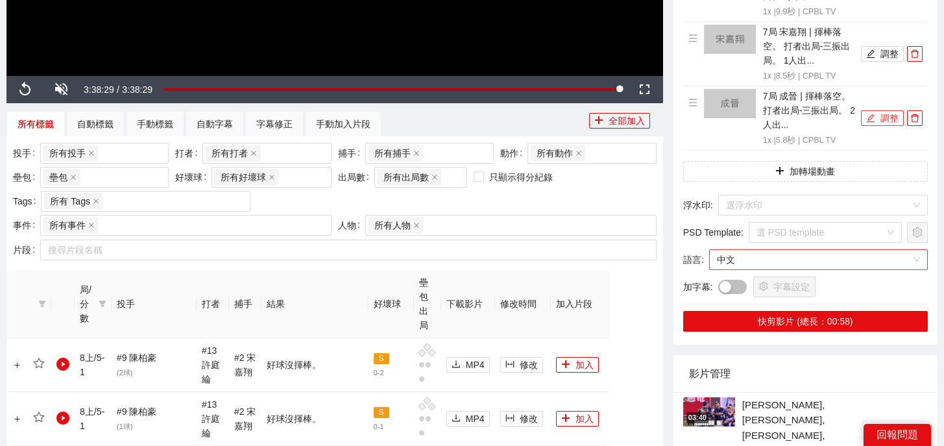
scroll to position [374, 0]
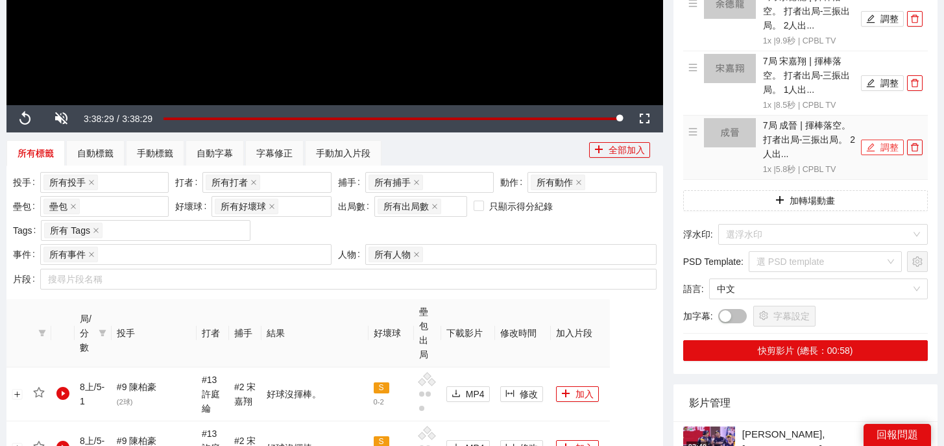
click at [873, 151] on span "edit" at bounding box center [870, 148] width 9 height 10
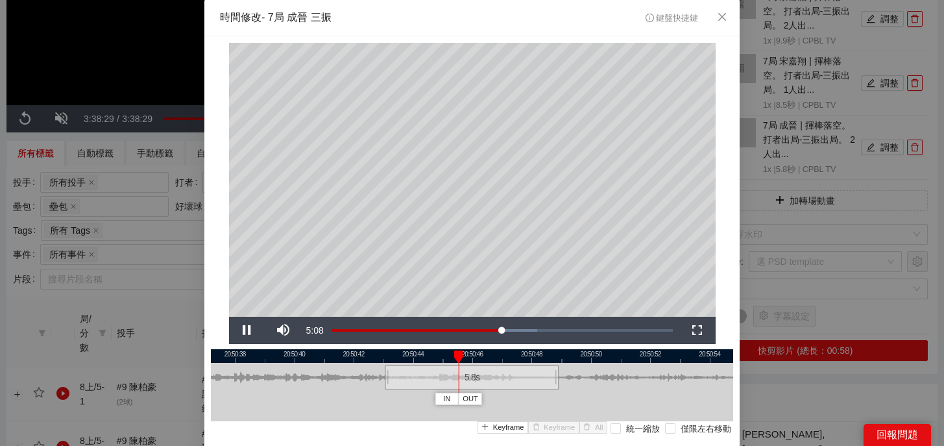
scroll to position [37, 0]
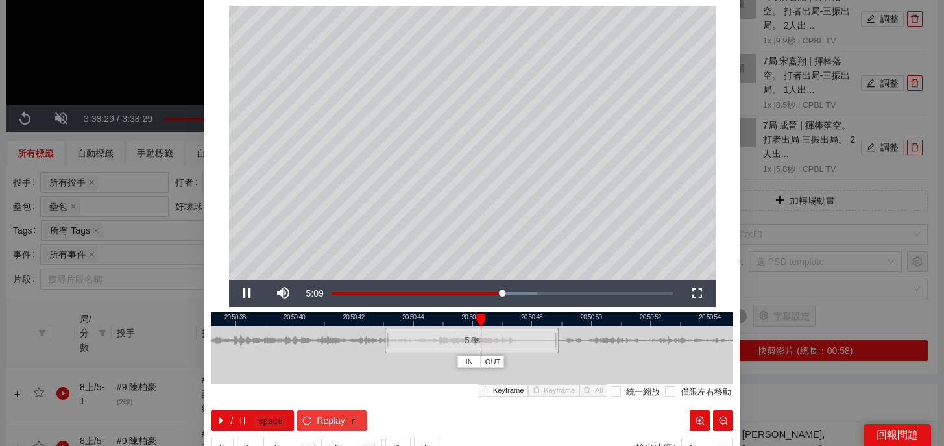
click at [313, 416] on button "Replay r" at bounding box center [331, 420] width 69 height 21
click at [476, 346] on div "5.8 s" at bounding box center [475, 340] width 174 height 25
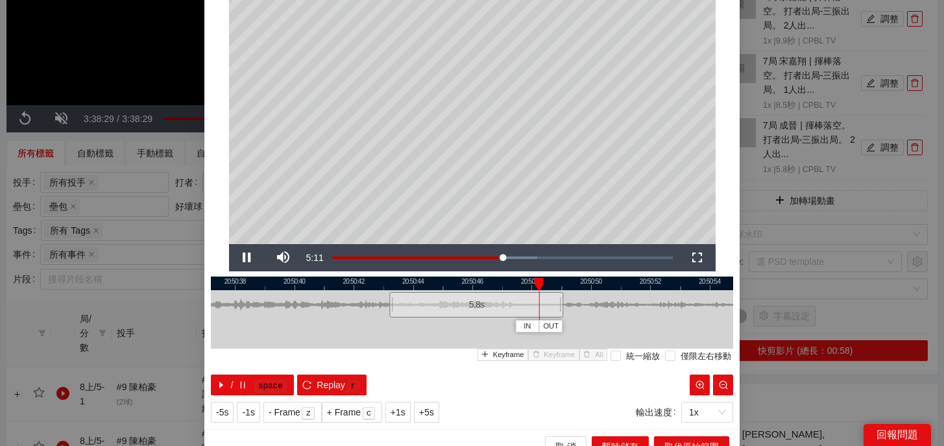
scroll to position [79, 0]
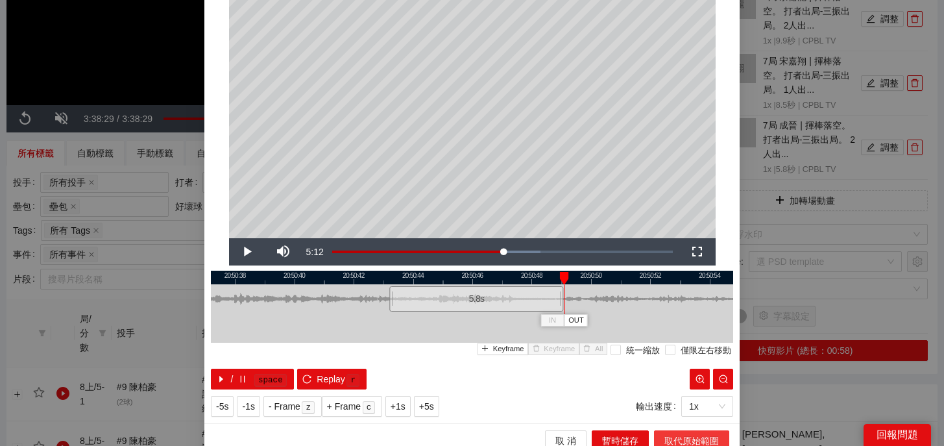
click at [671, 433] on span "取代原始範圍" at bounding box center [691, 440] width 55 height 14
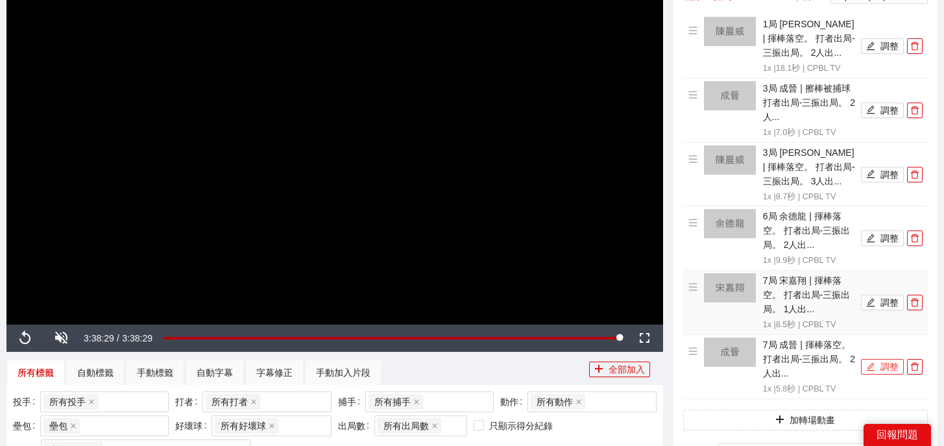
scroll to position [73, 0]
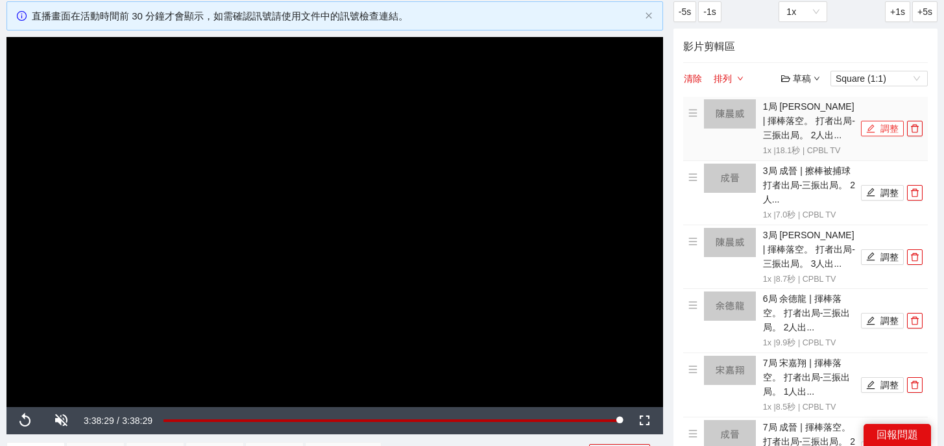
click at [877, 127] on button "調整" at bounding box center [882, 129] width 43 height 16
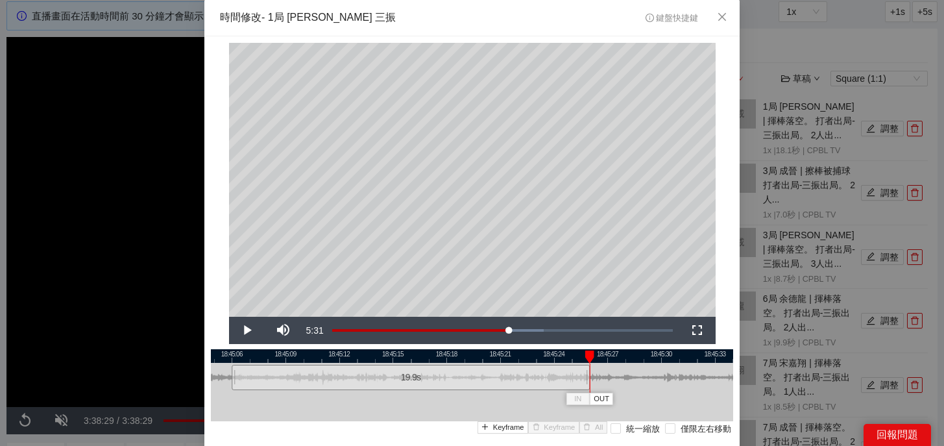
drag, startPoint x: 554, startPoint y: 382, endPoint x: 587, endPoint y: 385, distance: 32.7
click at [587, 385] on div at bounding box center [588, 377] width 8 height 29
drag, startPoint x: 591, startPoint y: 354, endPoint x: 578, endPoint y: 354, distance: 13.0
click at [585, 354] on div at bounding box center [589, 356] width 9 height 13
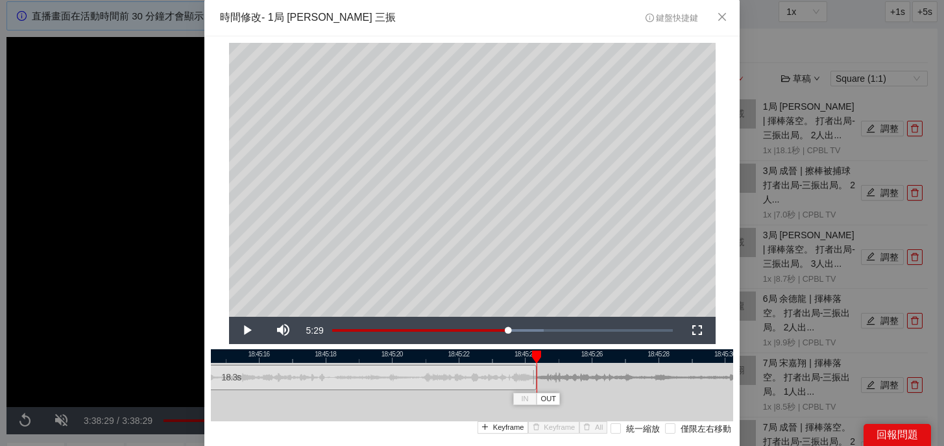
drag, startPoint x: 589, startPoint y: 384, endPoint x: 534, endPoint y: 385, distance: 54.5
click at [534, 385] on div at bounding box center [535, 377] width 8 height 29
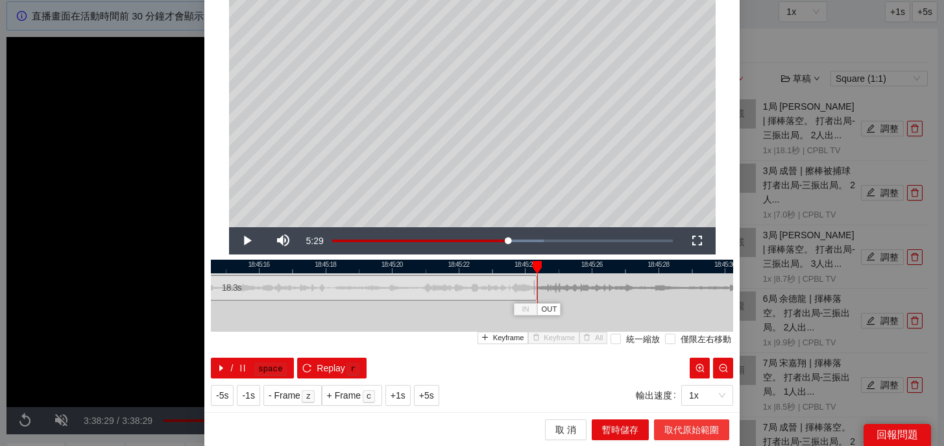
click at [687, 424] on span "取代原始範圍" at bounding box center [691, 429] width 55 height 14
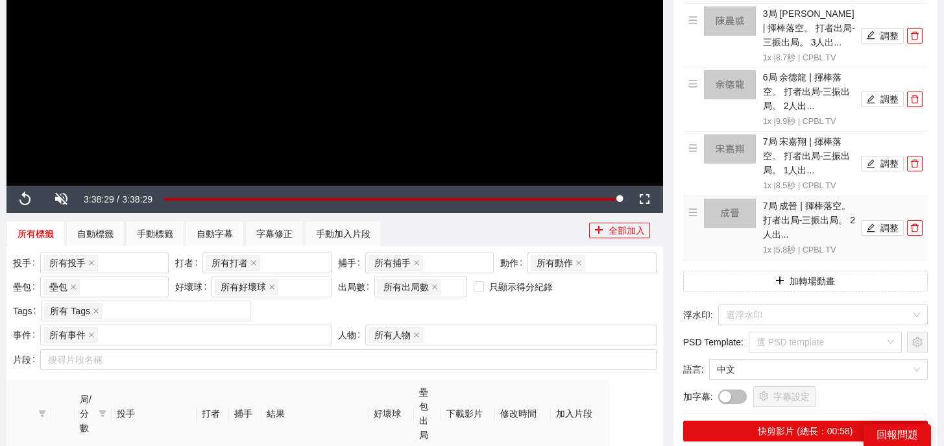
scroll to position [311, 0]
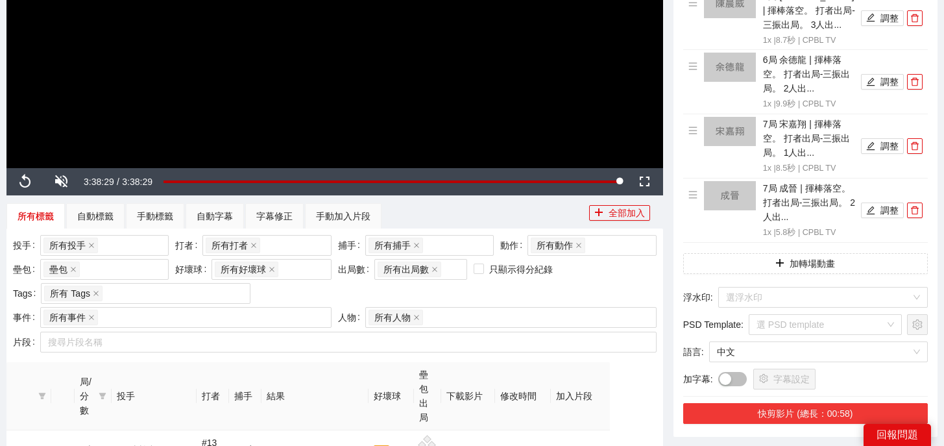
click at [788, 420] on button "快剪影片 (總長：00:58)" at bounding box center [805, 413] width 245 height 21
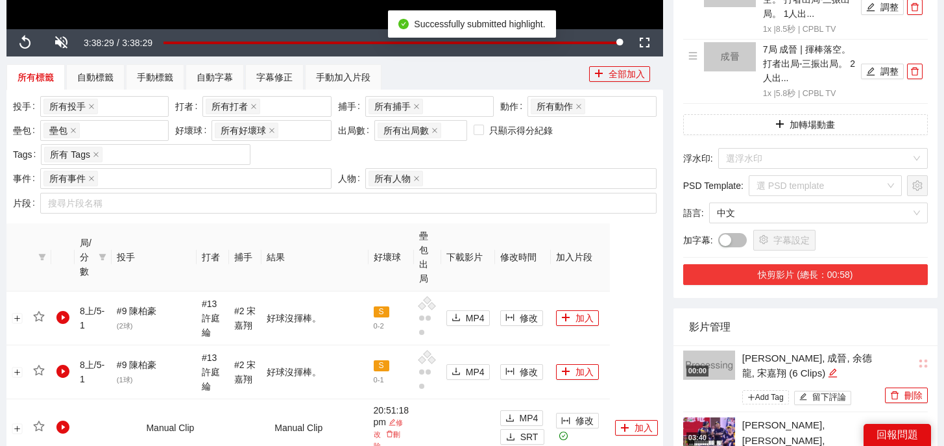
scroll to position [461, 0]
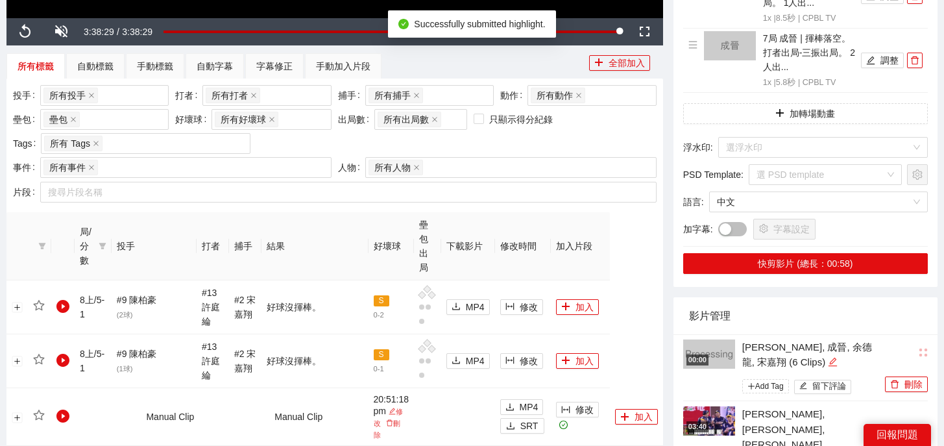
click at [828, 358] on icon "edit" at bounding box center [833, 362] width 10 height 10
drag, startPoint x: 818, startPoint y: 358, endPoint x: 670, endPoint y: 319, distance: 152.8
type textarea "*"
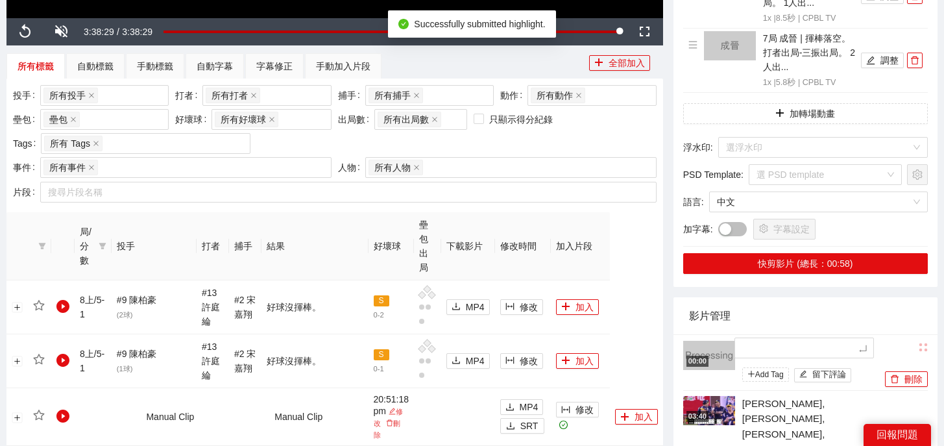
type textarea "*"
type textarea "**"
type textarea "***"
type textarea "*"
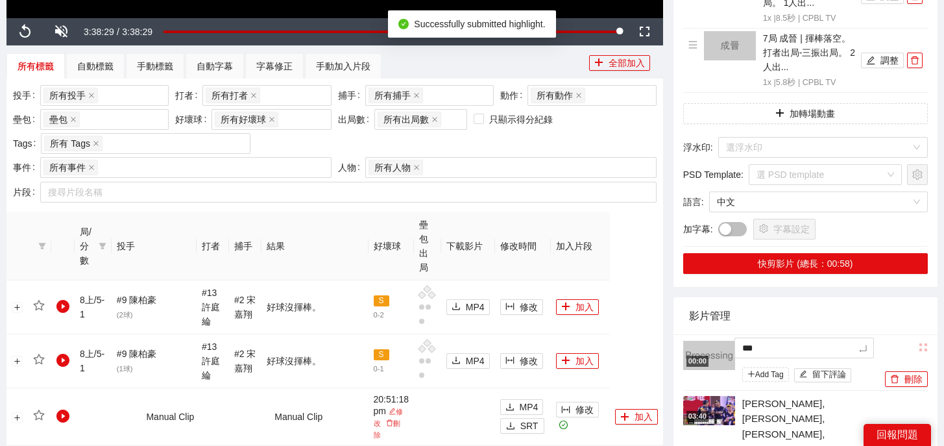
type textarea "*"
type textarea "**"
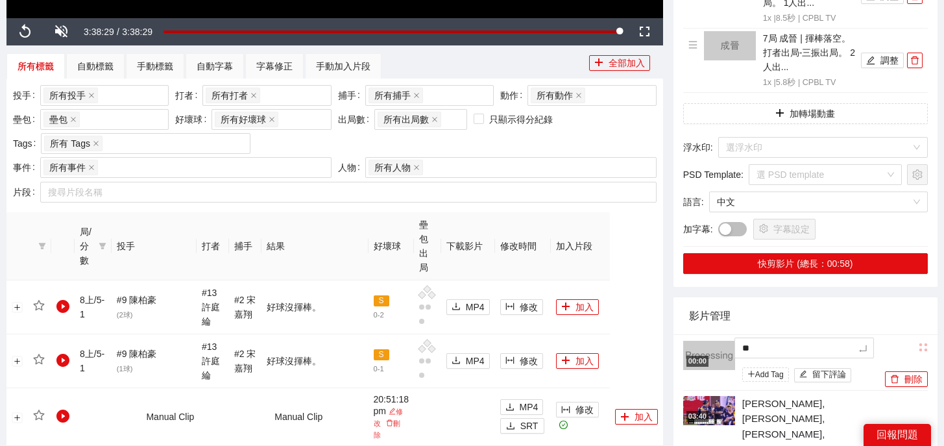
type textarea "***"
type textarea "**"
type textarea "****"
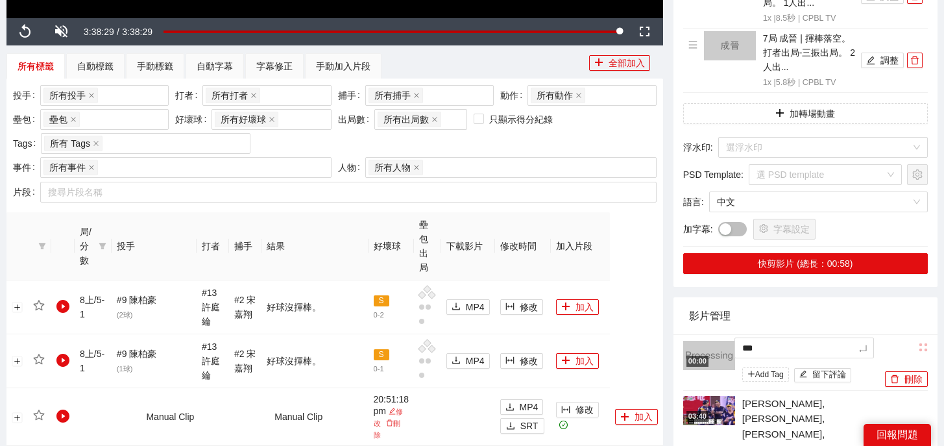
type textarea "****"
type textarea "*****"
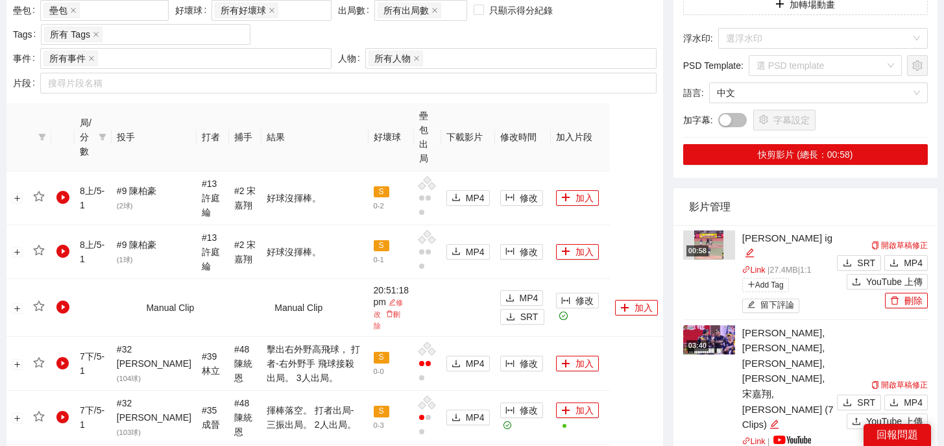
scroll to position [572, 0]
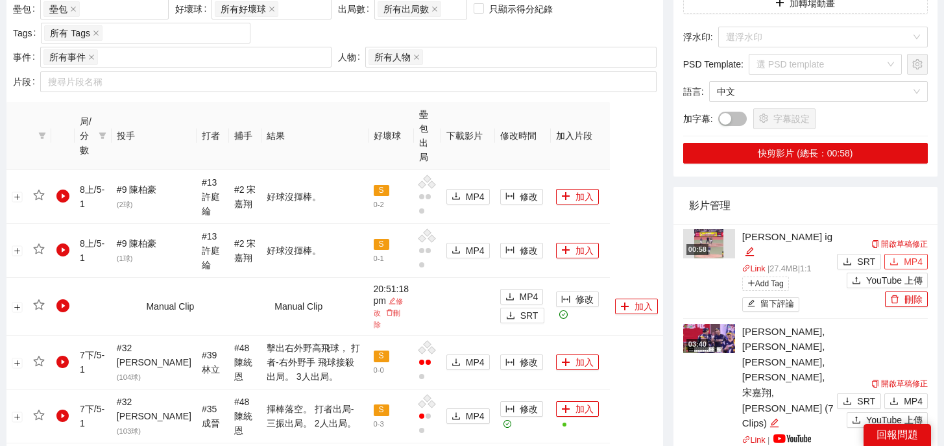
click at [907, 256] on span "MP4" at bounding box center [913, 261] width 19 height 14
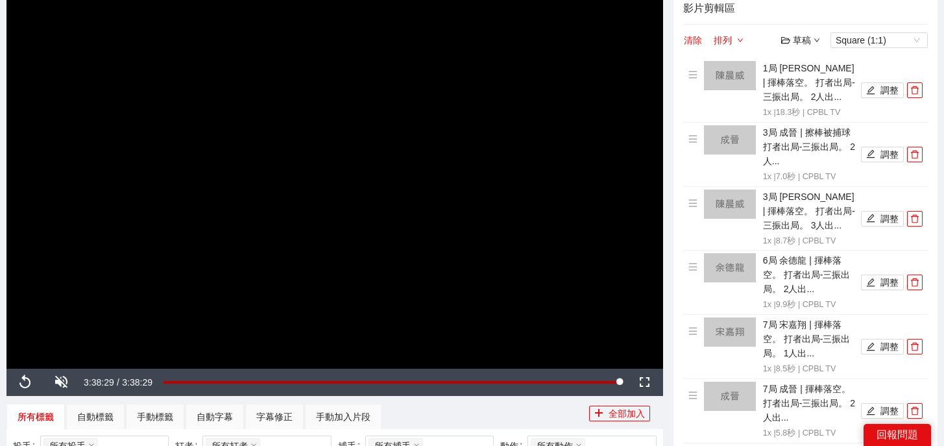
scroll to position [0, 0]
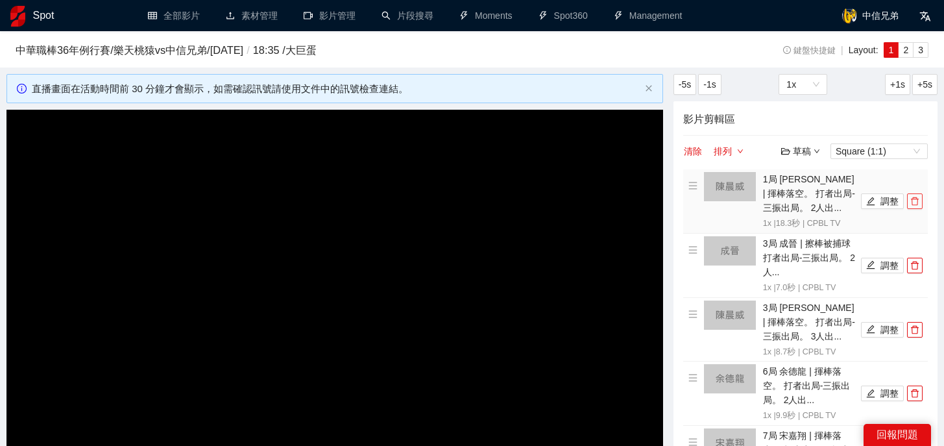
click at [916, 200] on icon "delete" at bounding box center [914, 201] width 9 height 9
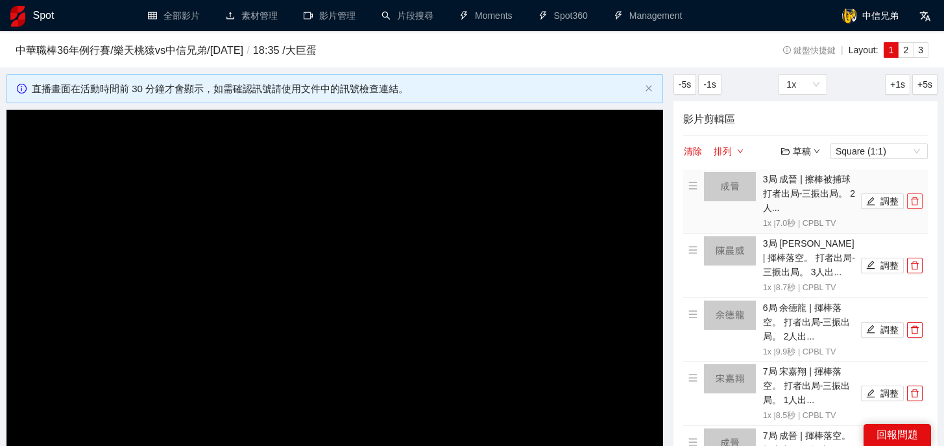
click at [916, 200] on icon "delete" at bounding box center [914, 201] width 9 height 9
click at [916, 261] on icon "delete" at bounding box center [914, 265] width 9 height 9
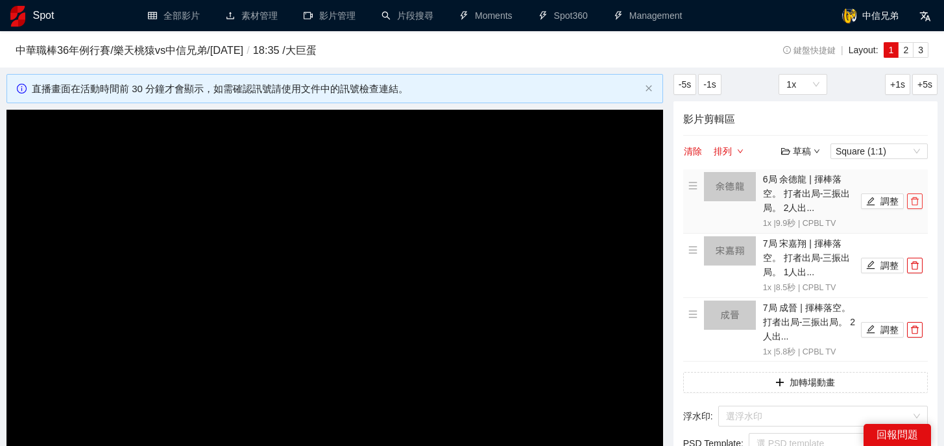
click at [916, 200] on icon "delete" at bounding box center [914, 201] width 9 height 9
click at [916, 261] on icon "delete" at bounding box center [914, 265] width 9 height 9
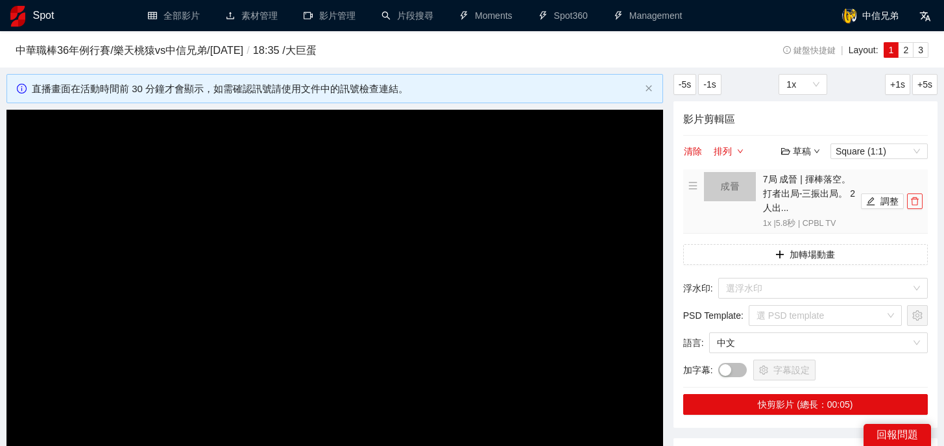
click at [916, 200] on icon "delete" at bounding box center [914, 201] width 9 height 9
